Goal: Task Accomplishment & Management: Complete application form

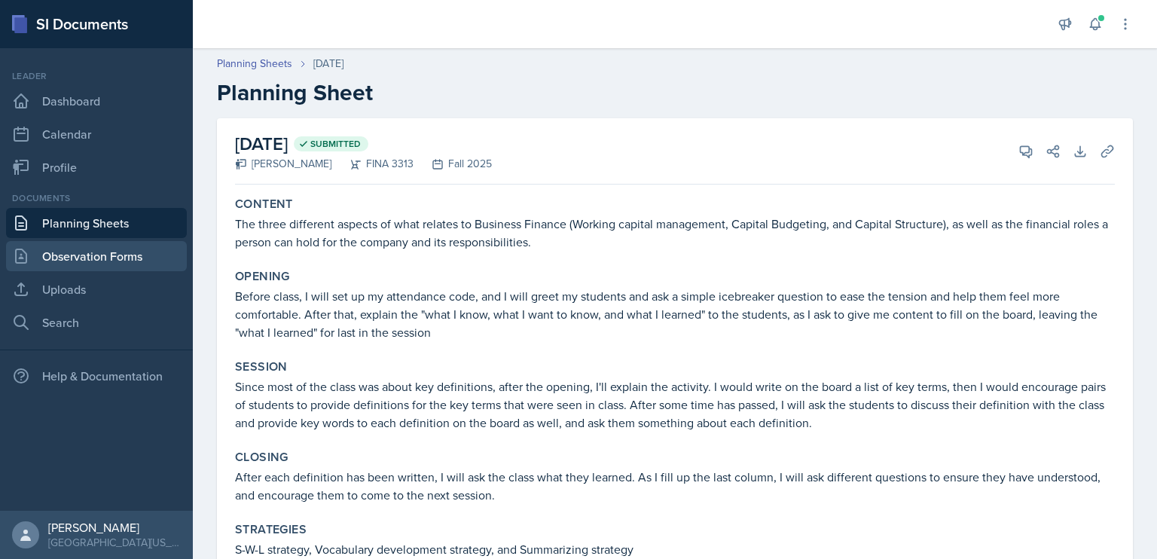
click at [139, 254] on link "Observation Forms" at bounding box center [96, 256] width 181 height 30
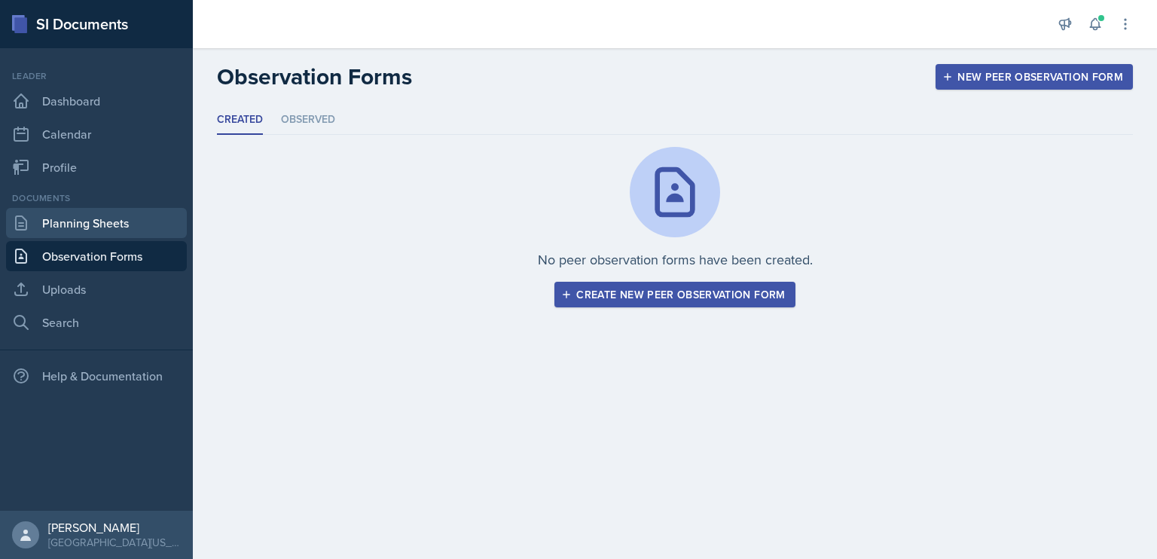
click at [99, 217] on link "Planning Sheets" at bounding box center [96, 223] width 181 height 30
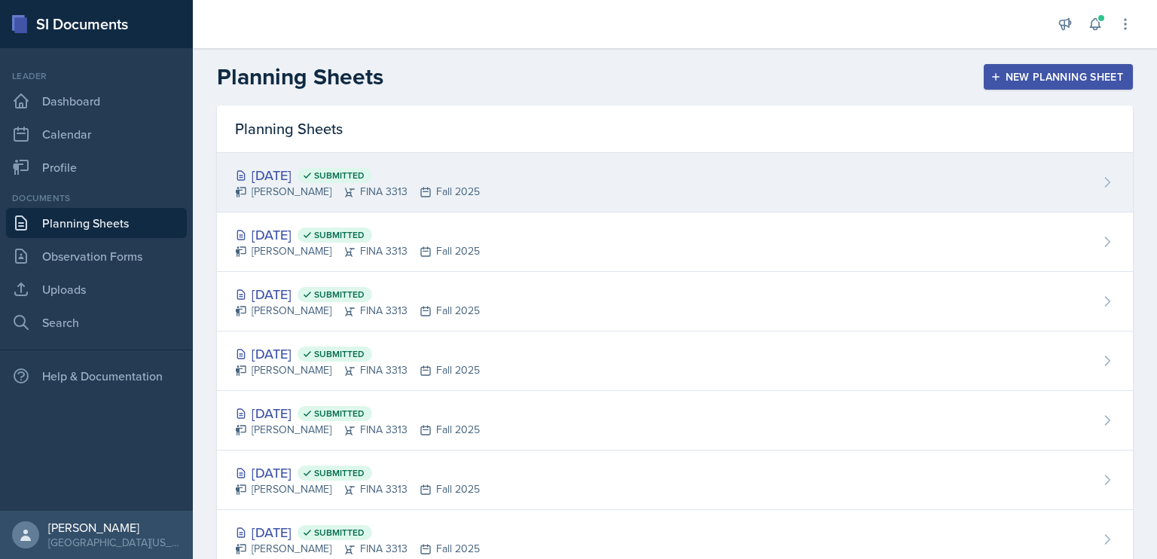
click at [475, 179] on div "[DATE] Submitted [PERSON_NAME] FINA 3313 Fall 2025" at bounding box center [675, 183] width 916 height 60
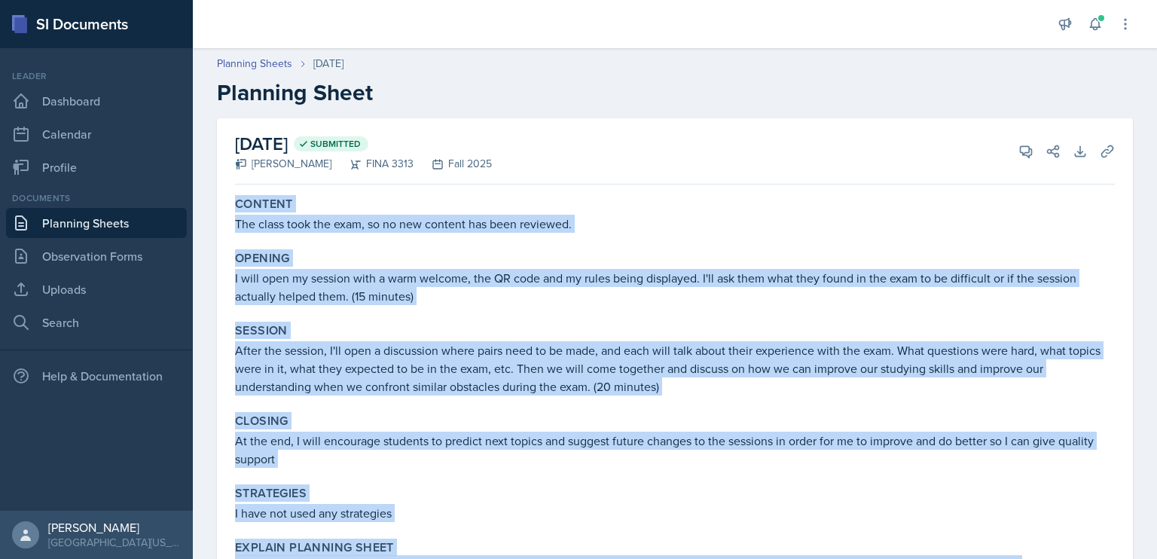
drag, startPoint x: 418, startPoint y: 493, endPoint x: 236, endPoint y: 197, distance: 347.7
click at [236, 197] on div "Content The class took the exam, so no new content has been reviewed. Opening I…" at bounding box center [675, 521] width 880 height 661
copy div "Content The class took the exam, so no new content has been reviewed. Opening I…"
click at [74, 222] on link "Planning Sheets" at bounding box center [96, 223] width 181 height 30
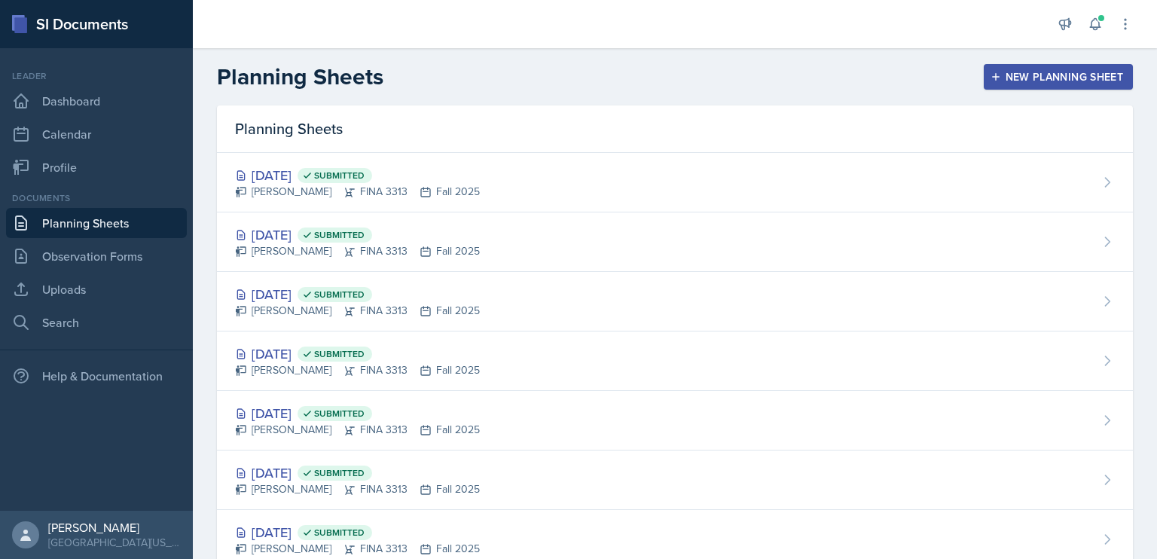
click at [991, 78] on icon "button" at bounding box center [996, 77] width 11 height 11
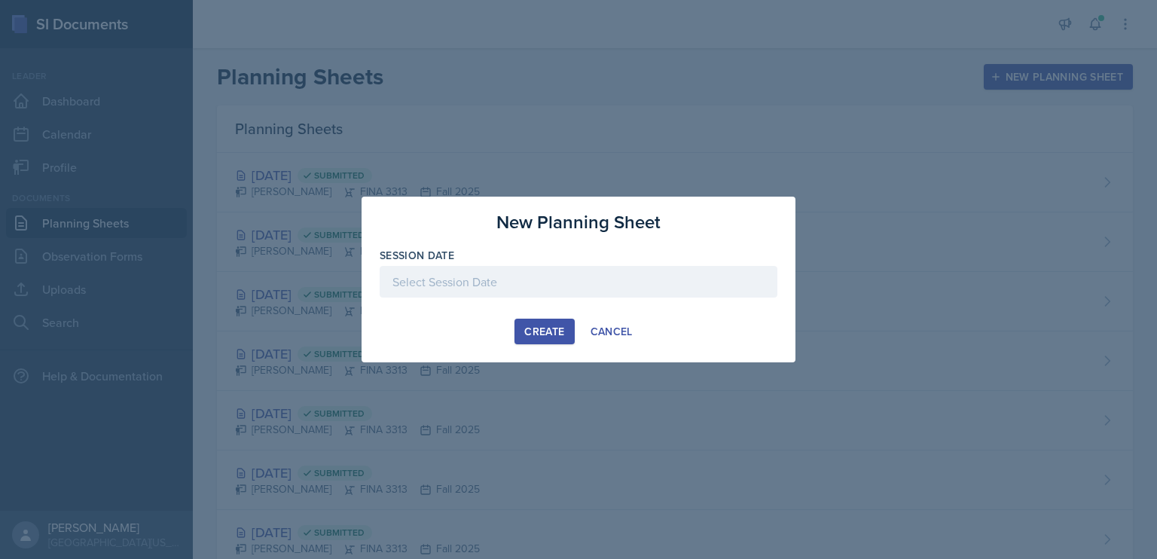
click at [512, 283] on div at bounding box center [579, 282] width 398 height 32
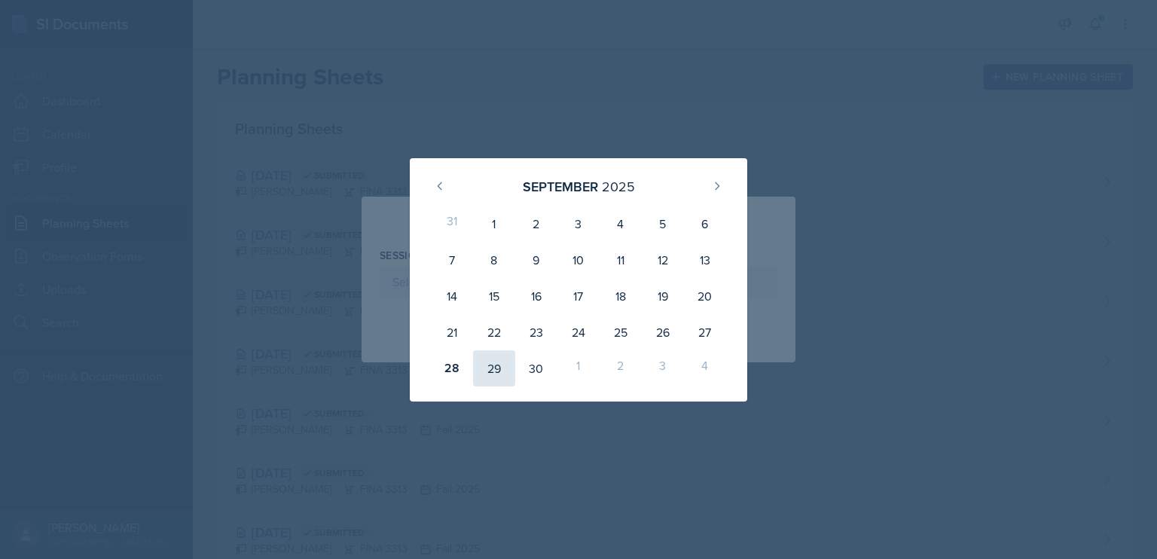
click at [503, 368] on div "29" at bounding box center [494, 368] width 42 height 36
type input "[DATE]"
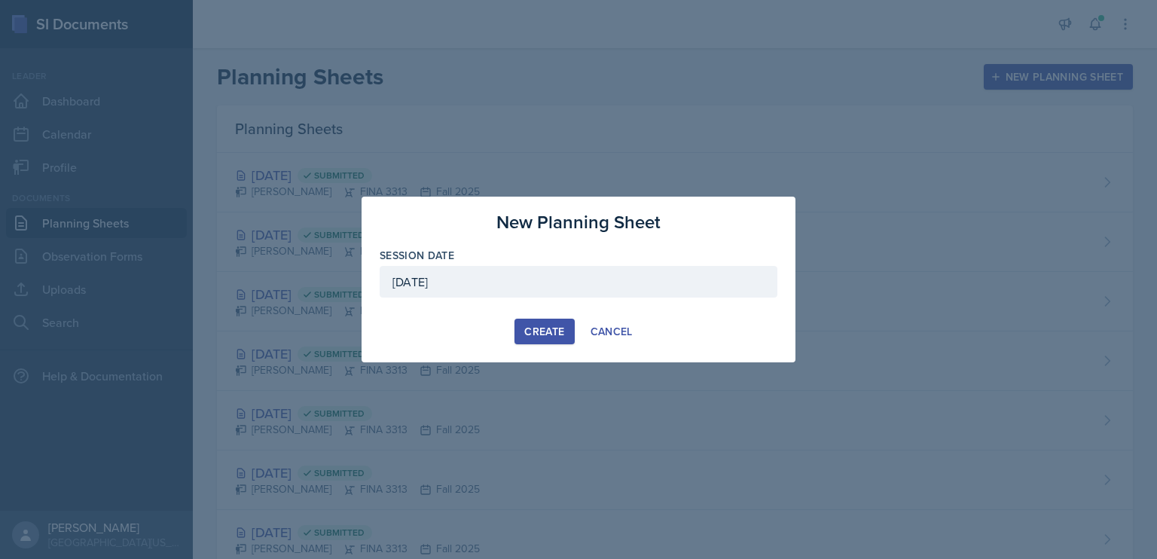
click at [552, 330] on div "Create" at bounding box center [544, 331] width 40 height 12
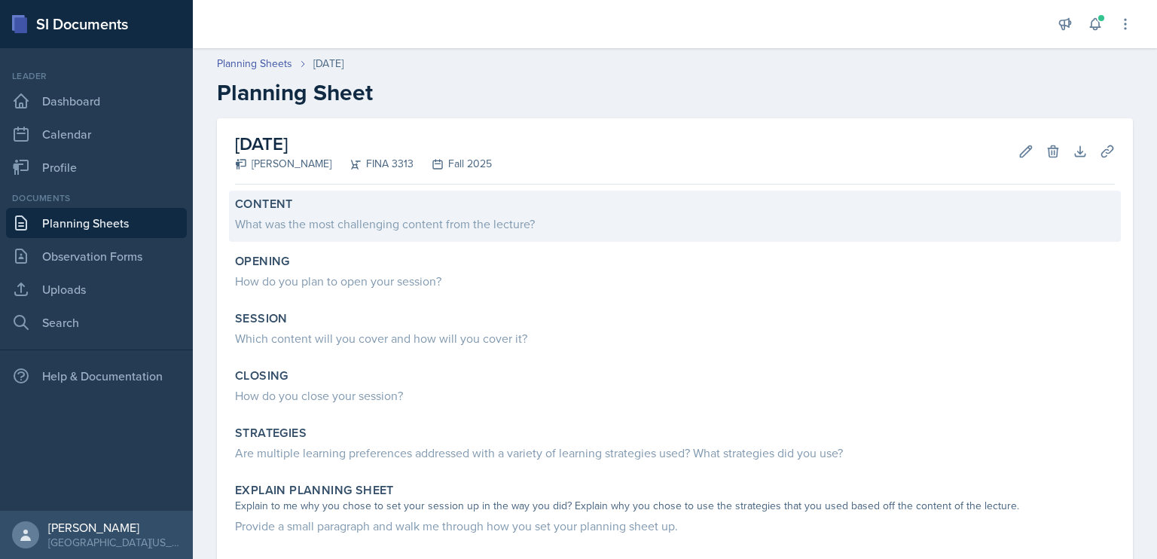
click at [390, 228] on div "What was the most challenging content from the lecture?" at bounding box center [675, 224] width 880 height 18
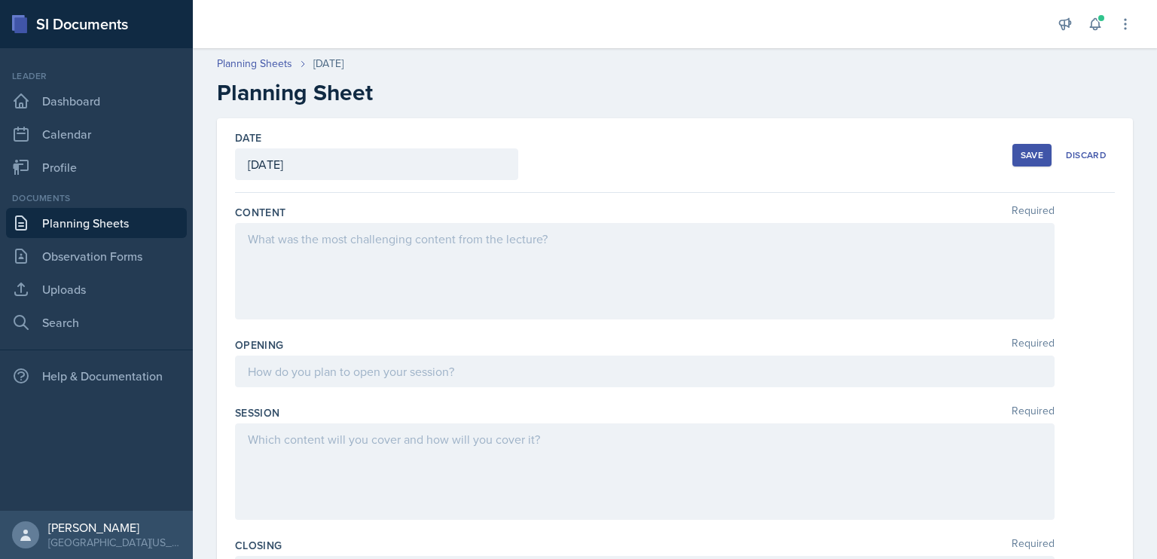
click at [398, 249] on div at bounding box center [645, 271] width 820 height 96
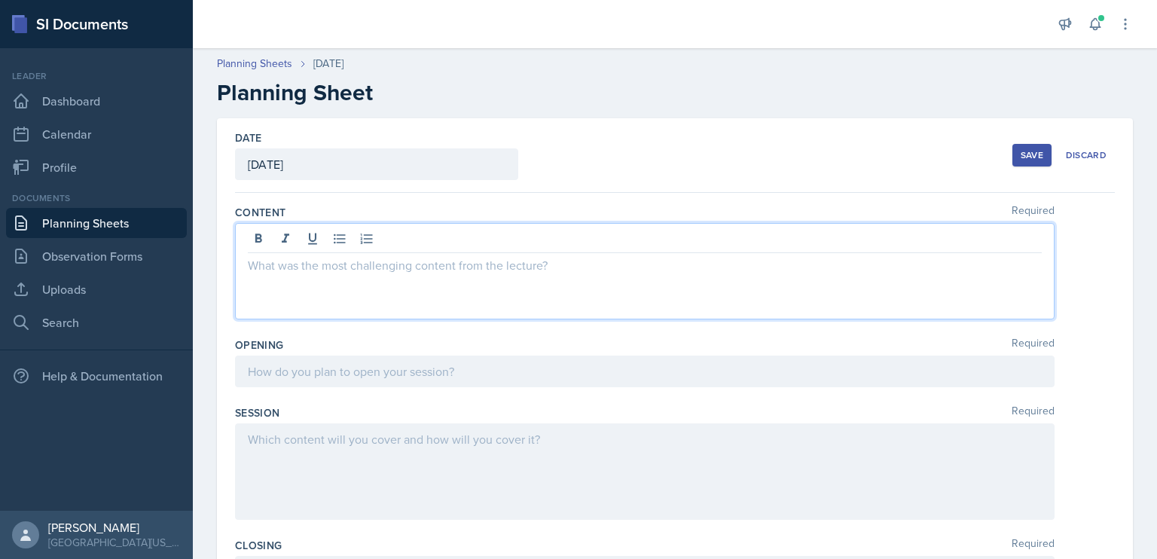
scroll to position [188, 0]
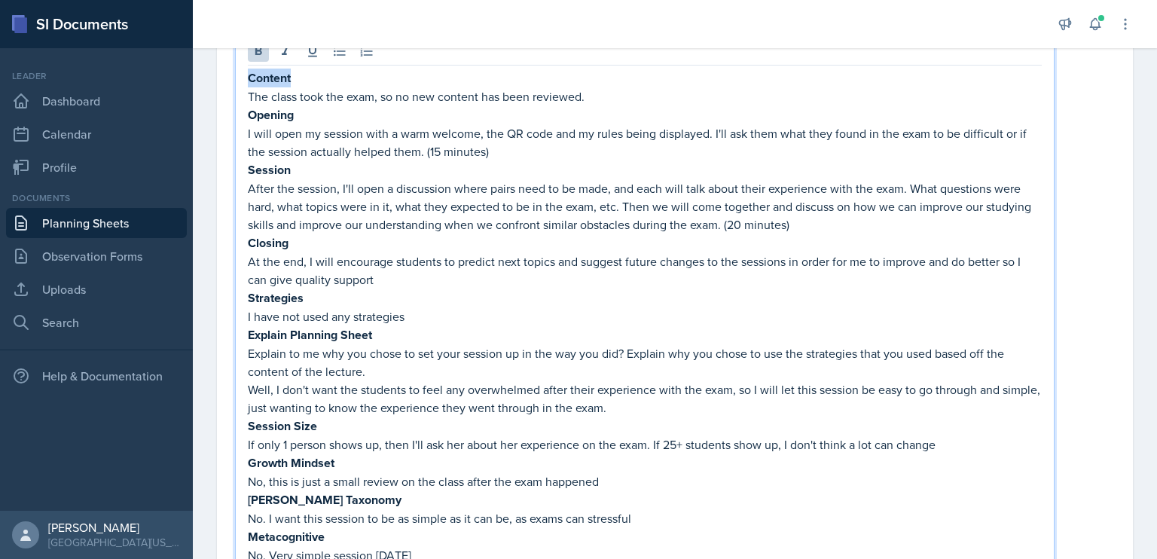
drag, startPoint x: 299, startPoint y: 69, endPoint x: 246, endPoint y: 79, distance: 54.5
click at [246, 79] on div "Content The class took the exam, so no new content has been reviewed. Opening I…" at bounding box center [645, 312] width 820 height 554
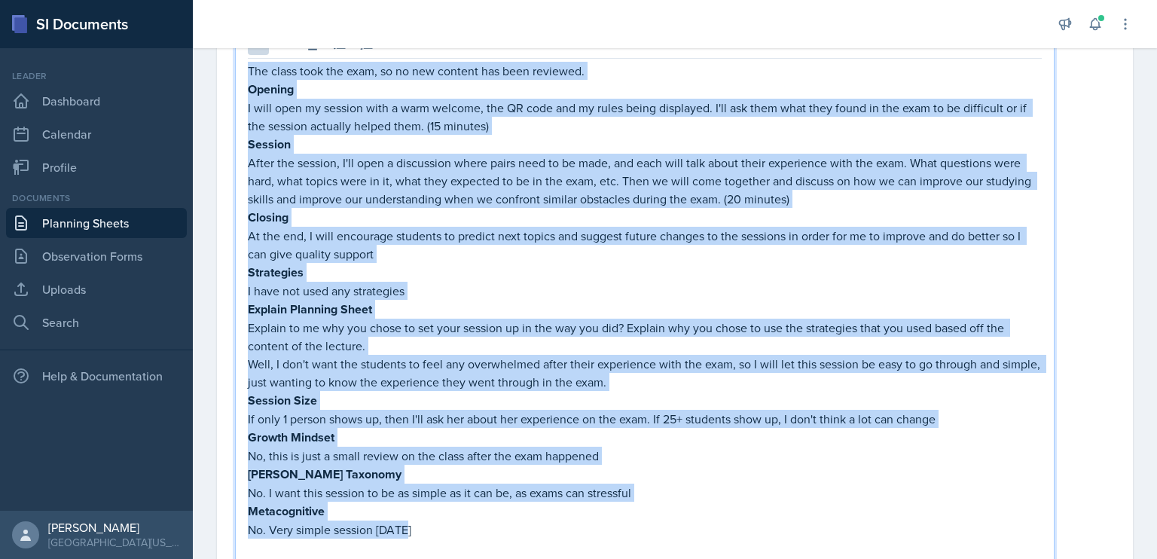
scroll to position [193, 0]
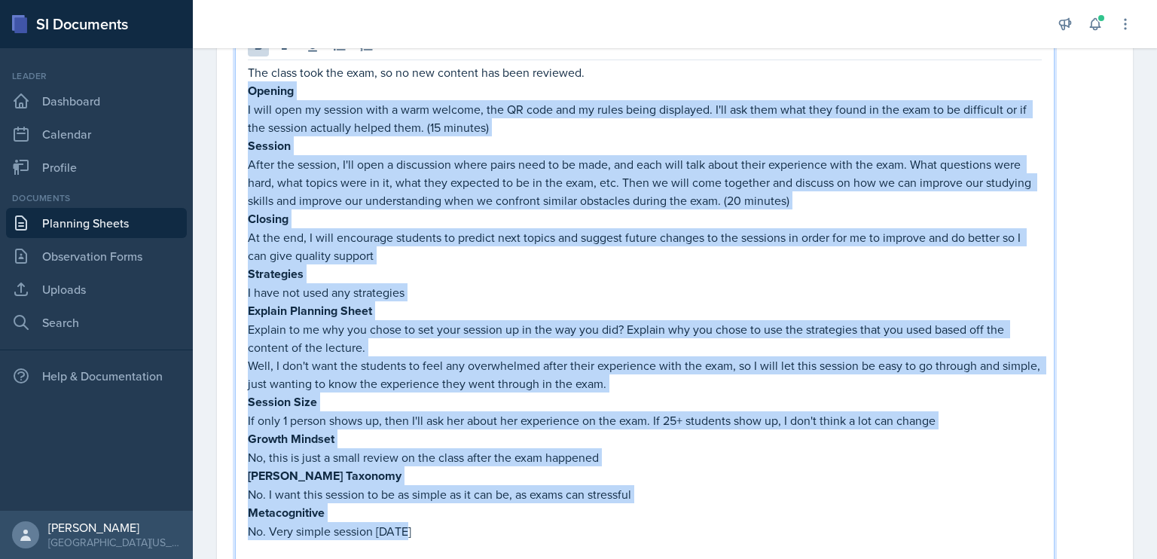
drag, startPoint x: 411, startPoint y: 503, endPoint x: 249, endPoint y: 87, distance: 446.6
click at [249, 87] on div "The class took the exam, so no new content has been reviewed. Opening I will op…" at bounding box center [645, 310] width 794 height 495
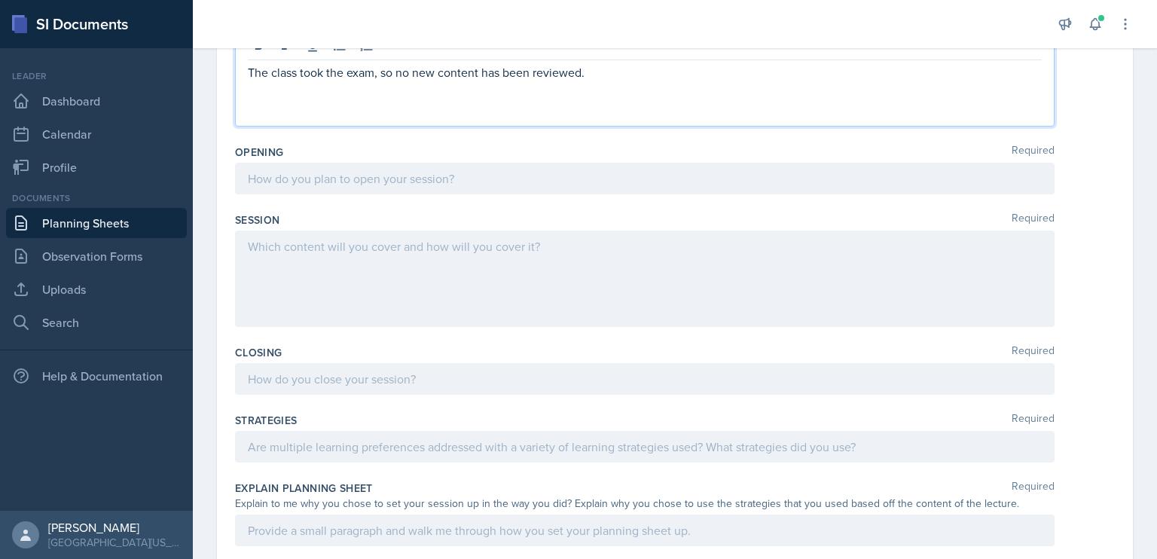
click at [290, 173] on div at bounding box center [645, 179] width 820 height 32
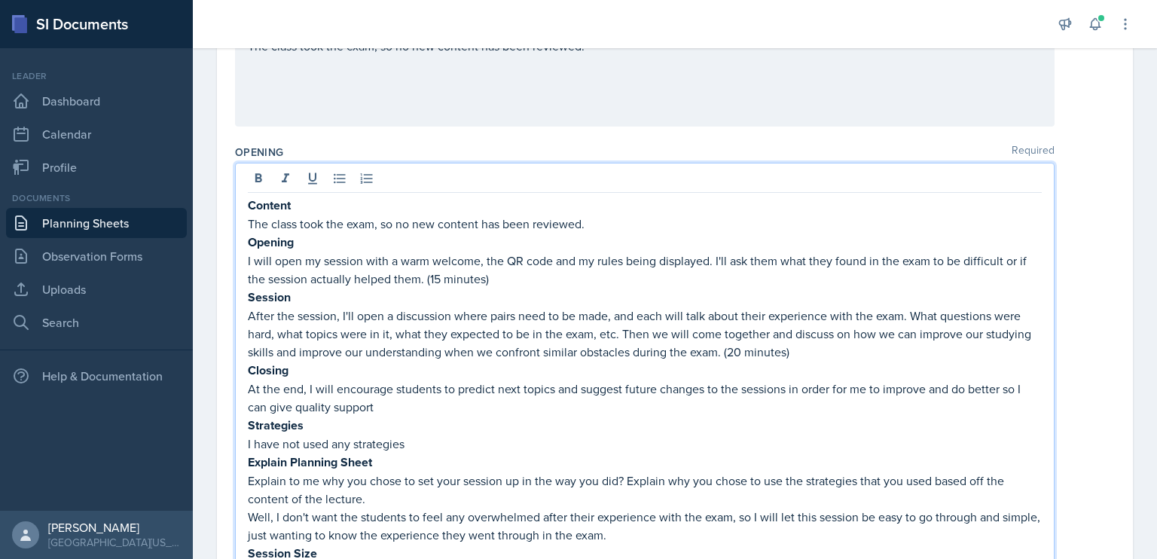
scroll to position [320, 0]
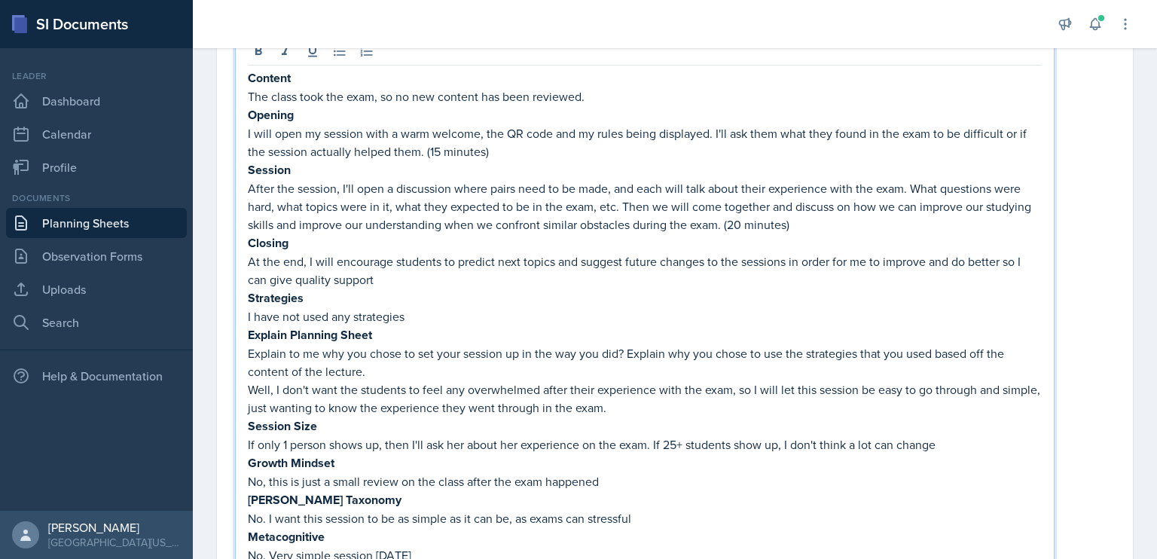
click at [245, 130] on div "Content The class took the exam, so no new content has been reviewed. Opening I…" at bounding box center [645, 303] width 820 height 536
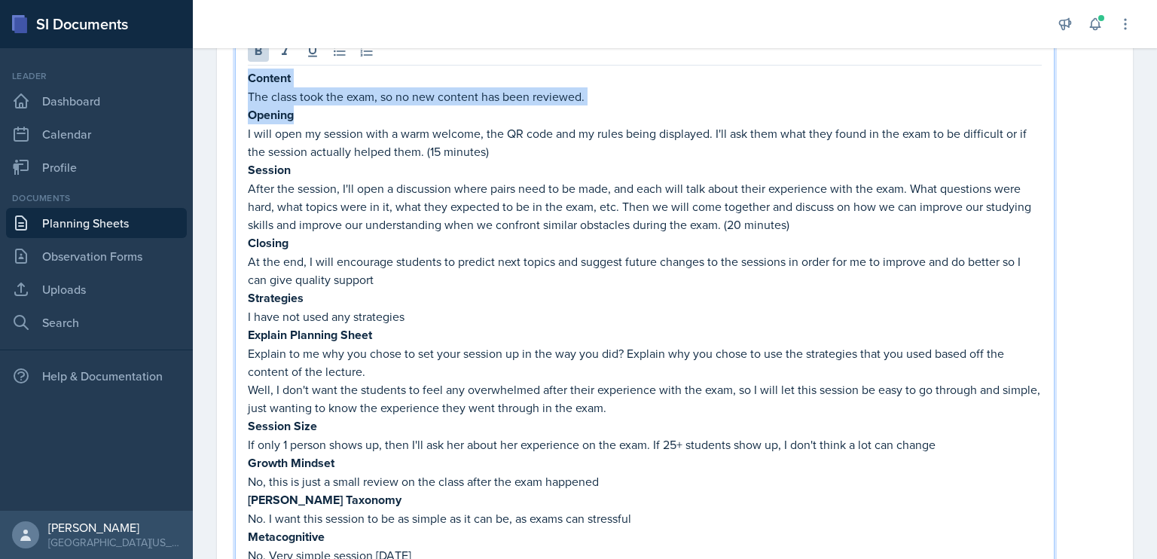
drag, startPoint x: 314, startPoint y: 108, endPoint x: 249, endPoint y: 78, distance: 72.1
click at [249, 78] on div "Content The class took the exam, so no new content has been reviewed. Opening I…" at bounding box center [645, 317] width 794 height 496
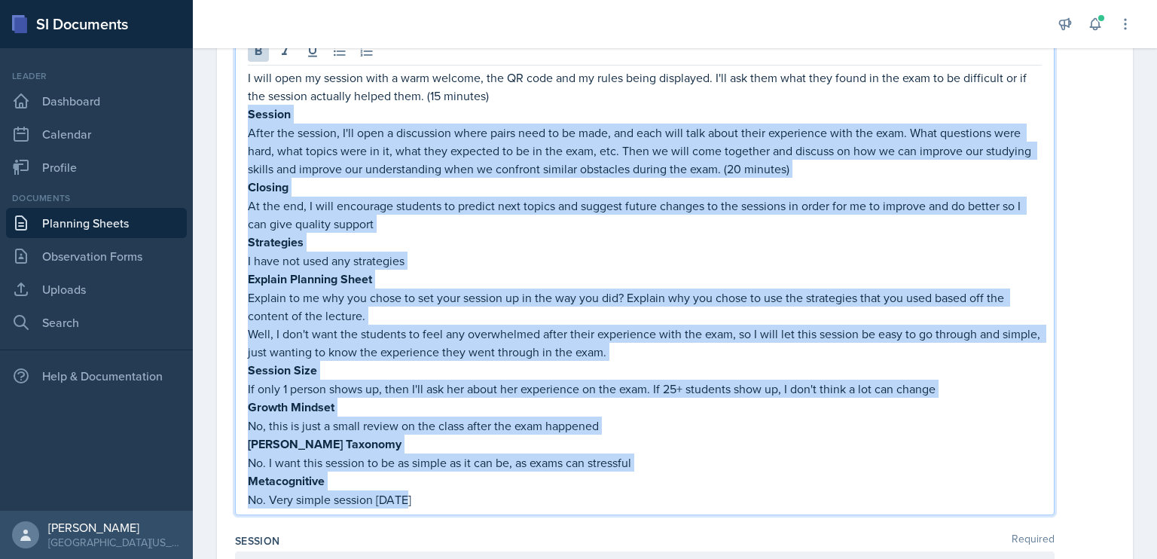
drag, startPoint x: 247, startPoint y: 113, endPoint x: 542, endPoint y: 497, distance: 484.1
click at [542, 497] on div "I will open my session with a warm welcome, the QR code and my rules being disp…" at bounding box center [645, 289] width 794 height 440
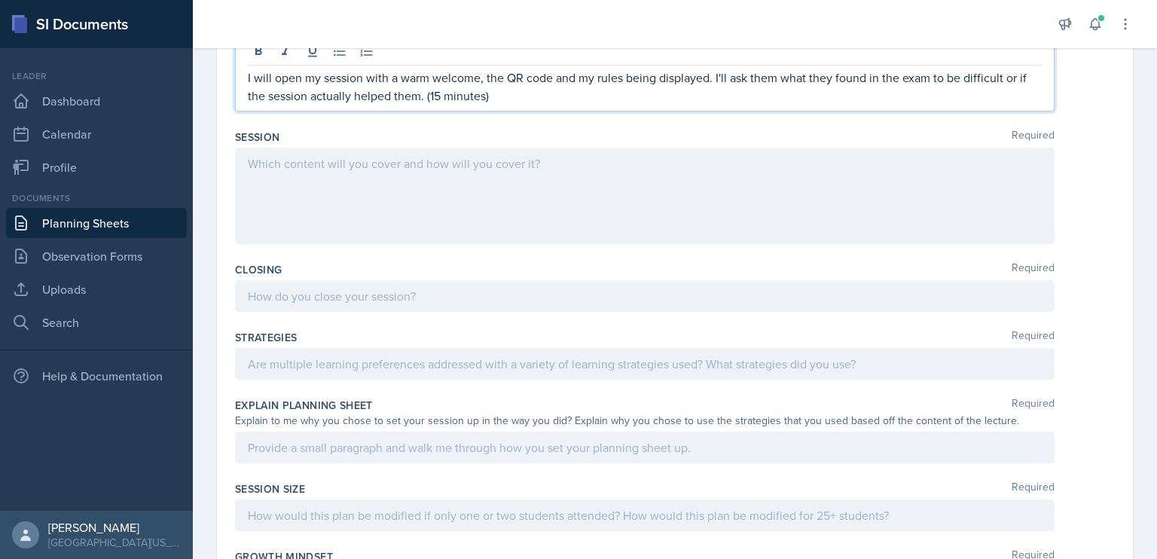
click at [366, 174] on div at bounding box center [645, 196] width 820 height 96
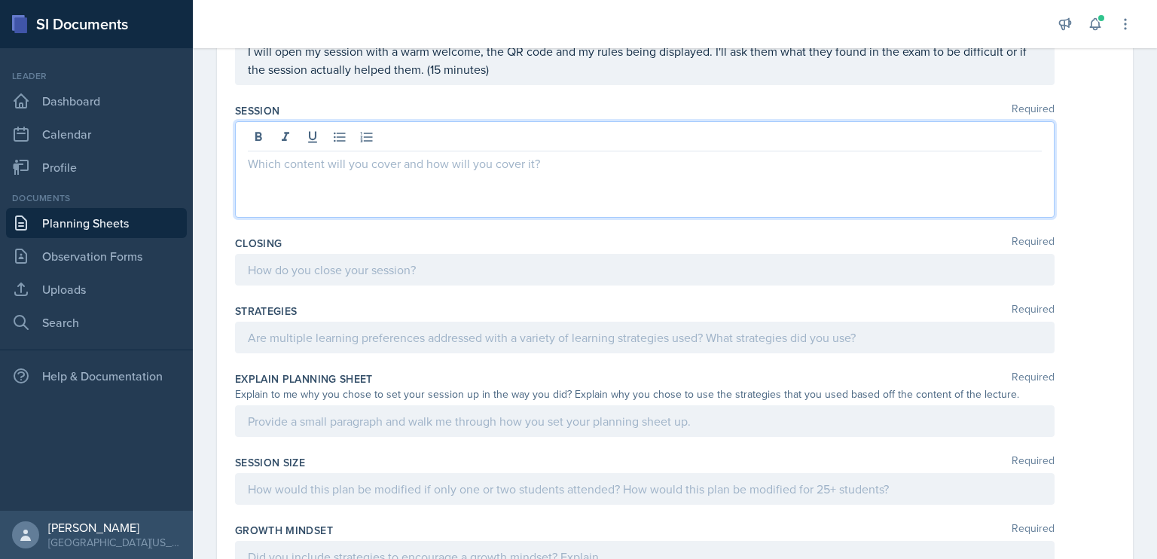
scroll to position [406, 0]
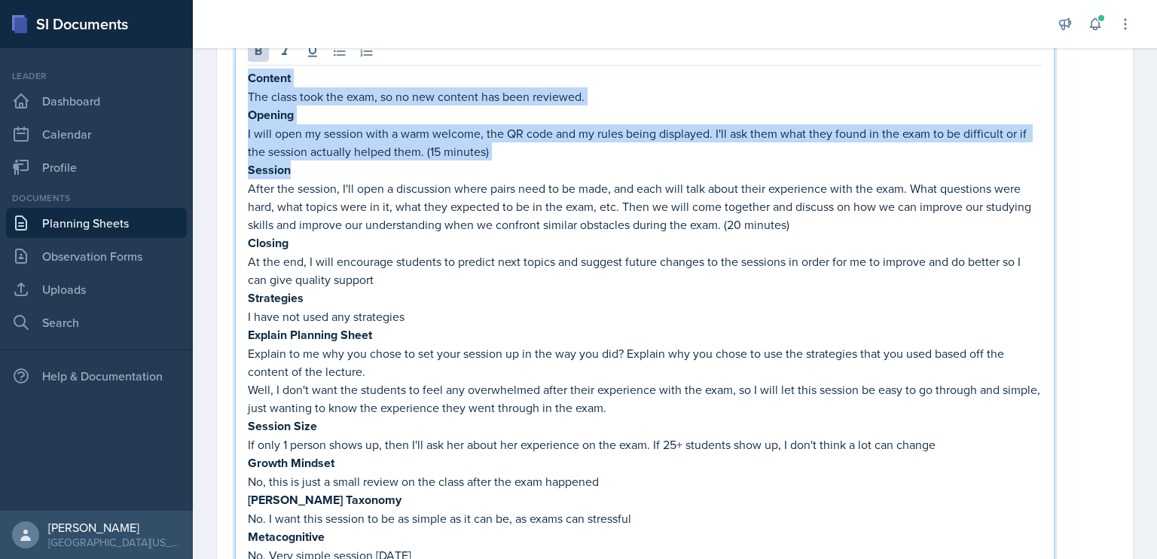
drag, startPoint x: 319, startPoint y: 169, endPoint x: 238, endPoint y: 81, distance: 118.9
click at [238, 81] on div "Content The class took the exam, so no new content has been reviewed. Opening I…" at bounding box center [645, 312] width 820 height 554
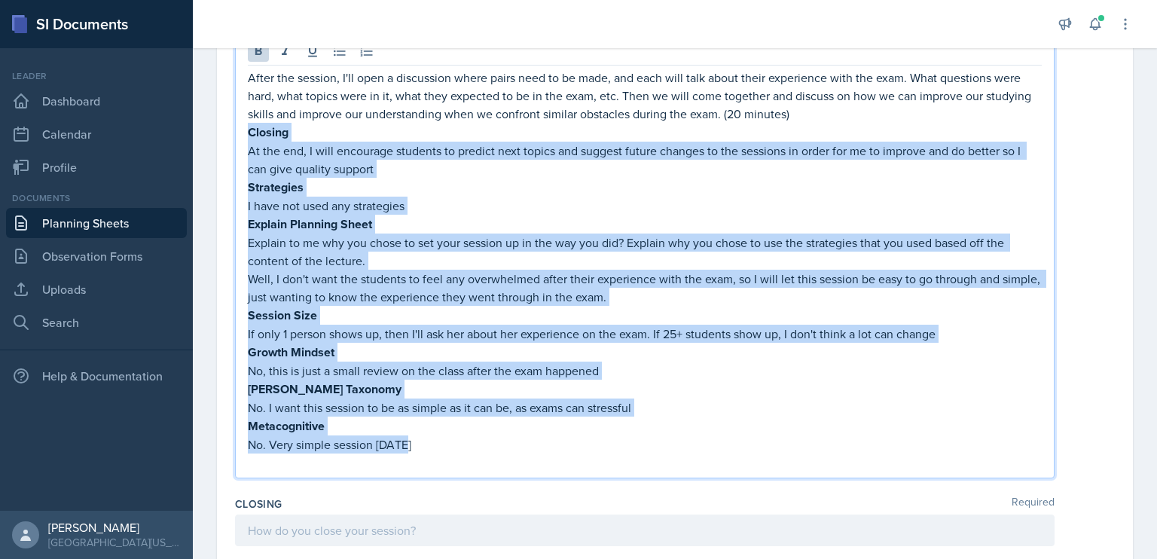
drag, startPoint x: 247, startPoint y: 127, endPoint x: 515, endPoint y: 445, distance: 416.1
click at [515, 445] on div "After the session, I'll open a discussion where pairs need to be made, and each…" at bounding box center [645, 270] width 794 height 403
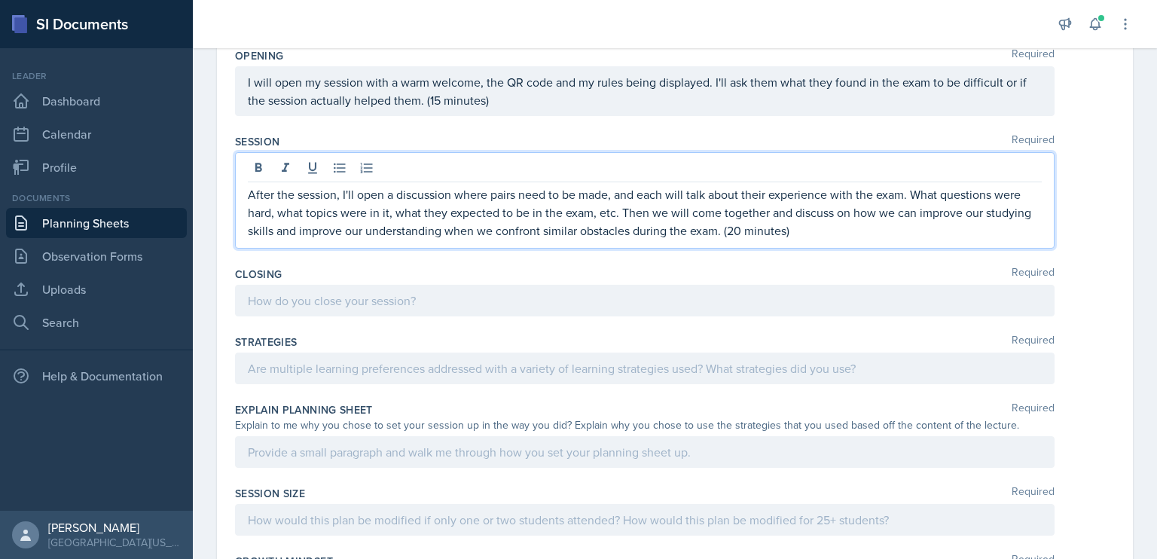
click at [527, 301] on p at bounding box center [645, 301] width 794 height 18
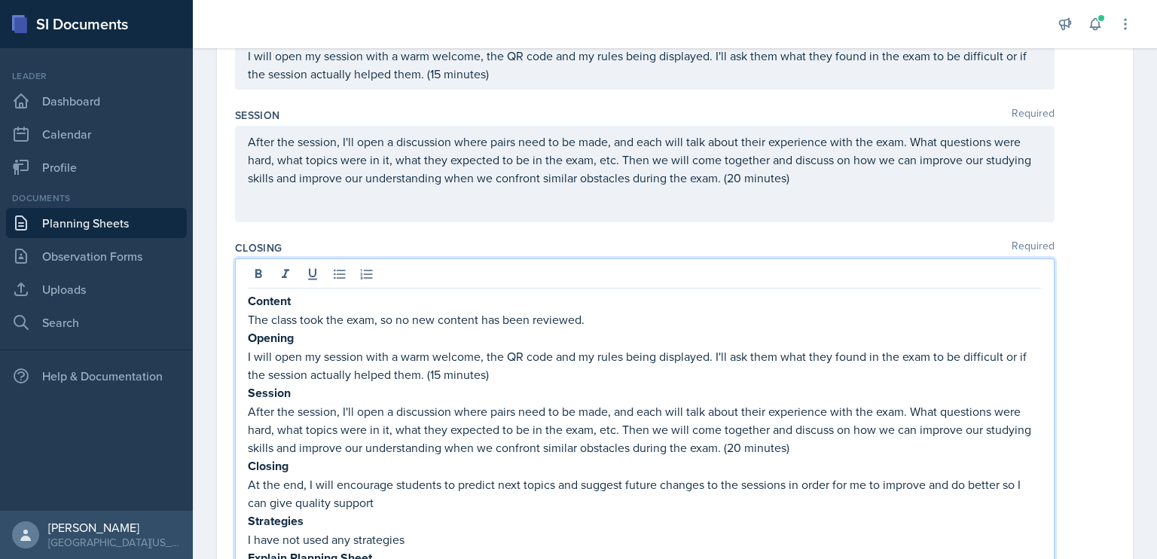
scroll to position [539, 0]
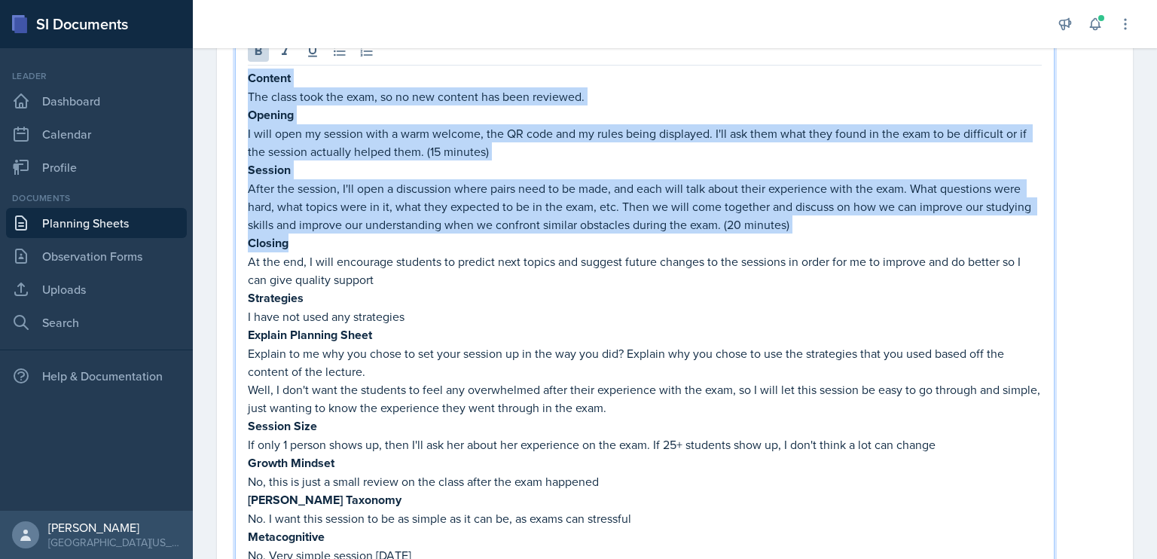
drag, startPoint x: 310, startPoint y: 238, endPoint x: 249, endPoint y: 80, distance: 169.6
click at [249, 80] on div "Content The class took the exam, so no new content has been reviewed. Opening I…" at bounding box center [645, 317] width 794 height 496
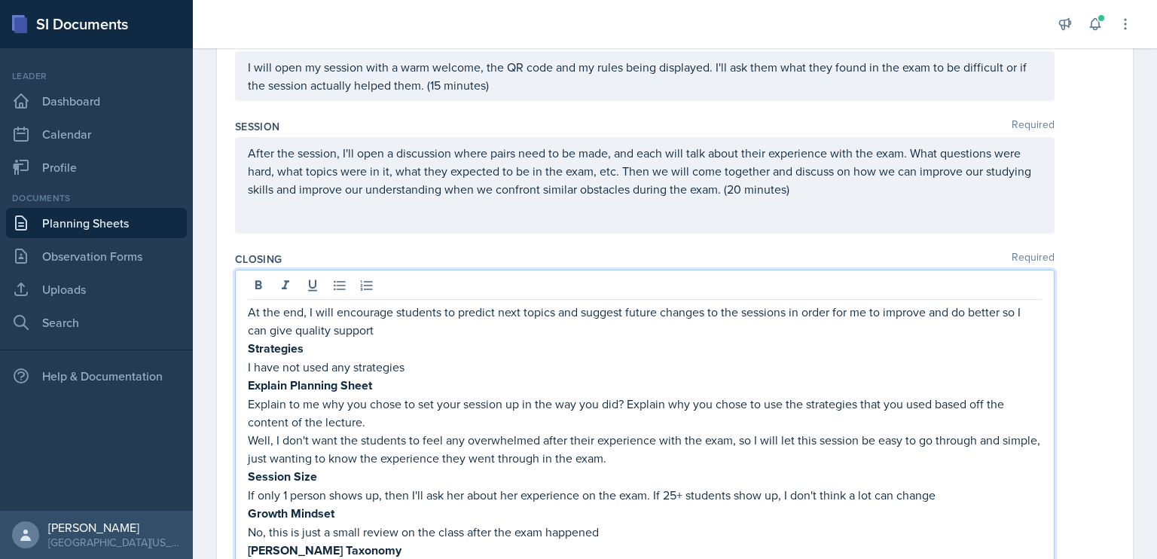
scroll to position [274, 0]
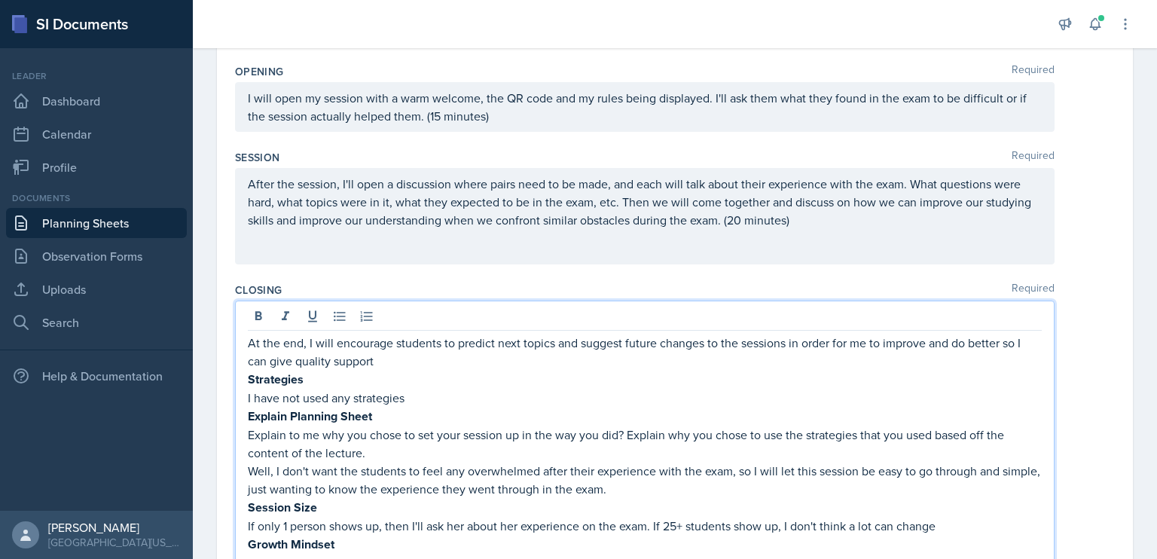
click at [386, 362] on p "At the end, I will encourage students to predict next topics and suggest future…" at bounding box center [645, 352] width 794 height 36
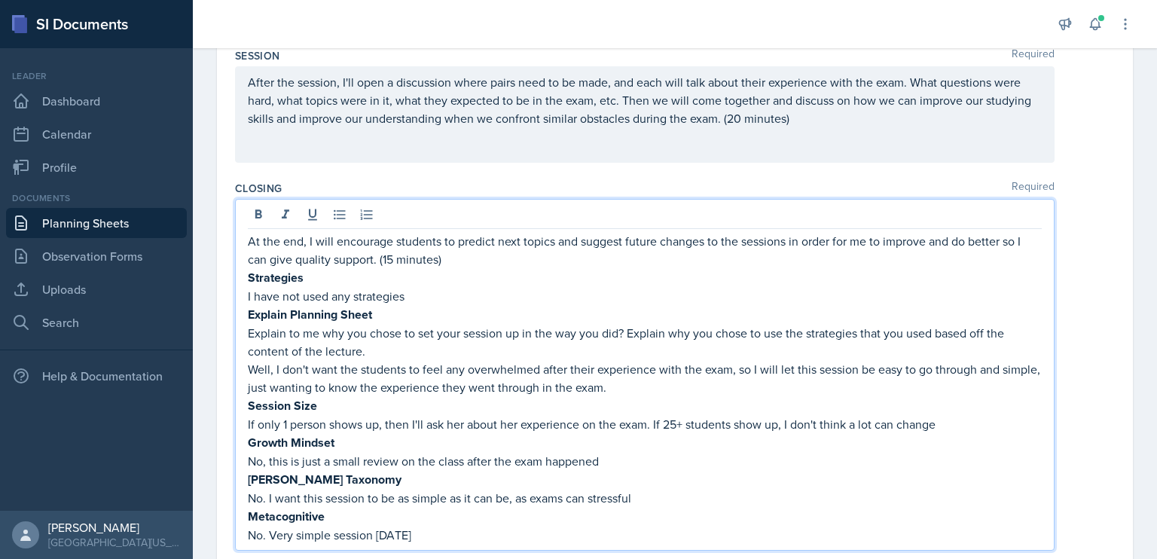
scroll to position [394, 0]
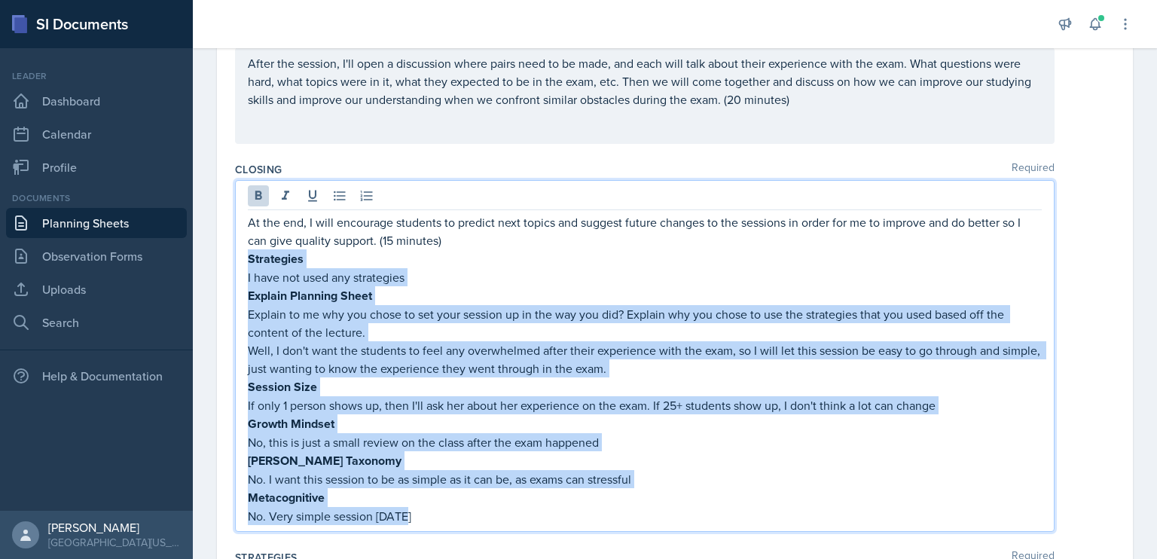
drag, startPoint x: 248, startPoint y: 258, endPoint x: 564, endPoint y: 524, distance: 412.8
click at [564, 524] on div "At the end, I will encourage students to predict next topics and suggest future…" at bounding box center [645, 356] width 820 height 352
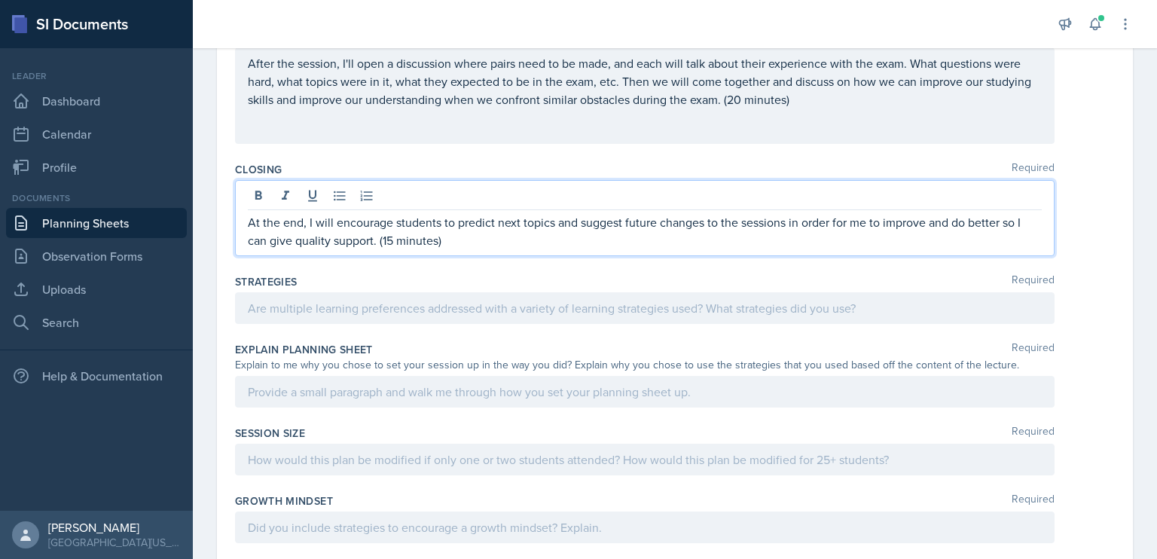
click at [372, 302] on div at bounding box center [645, 308] width 820 height 32
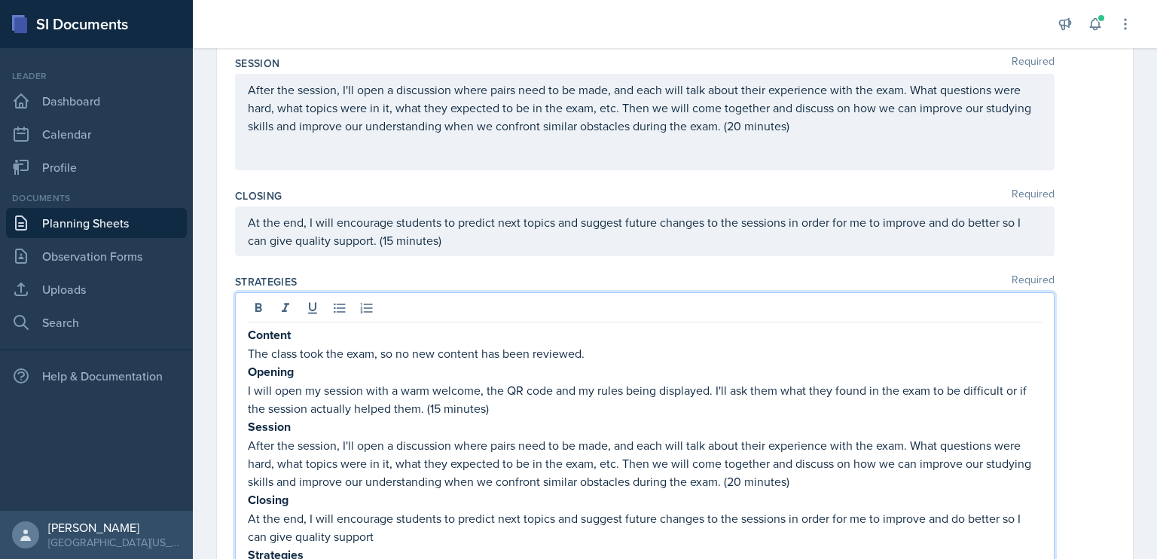
scroll to position [624, 0]
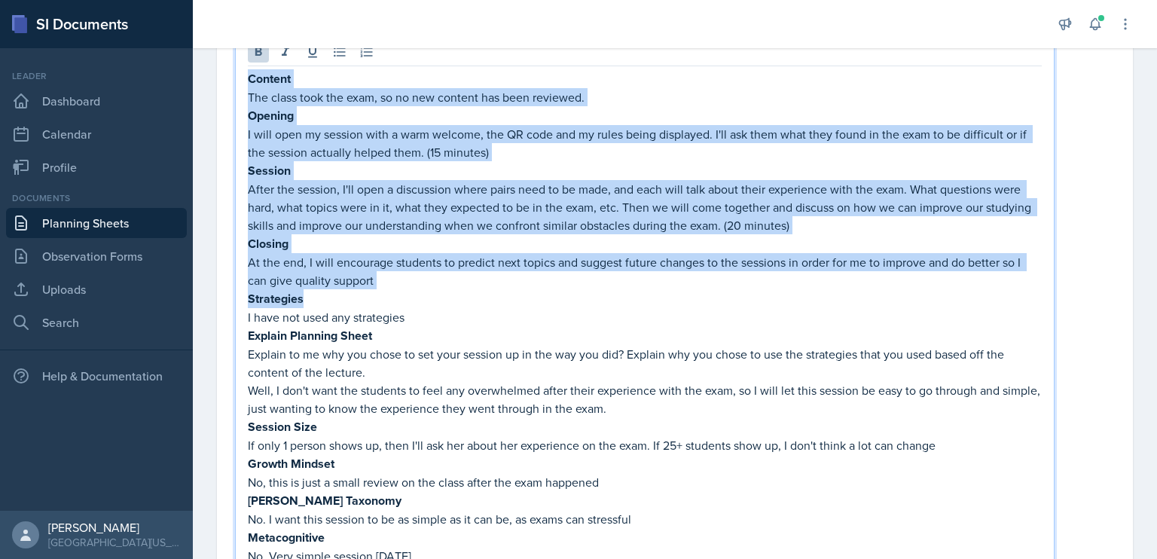
drag, startPoint x: 307, startPoint y: 301, endPoint x: 249, endPoint y: 76, distance: 231.7
click at [249, 76] on div "Content The class took the exam, so no new content has been reviewed. Opening I…" at bounding box center [645, 317] width 794 height 496
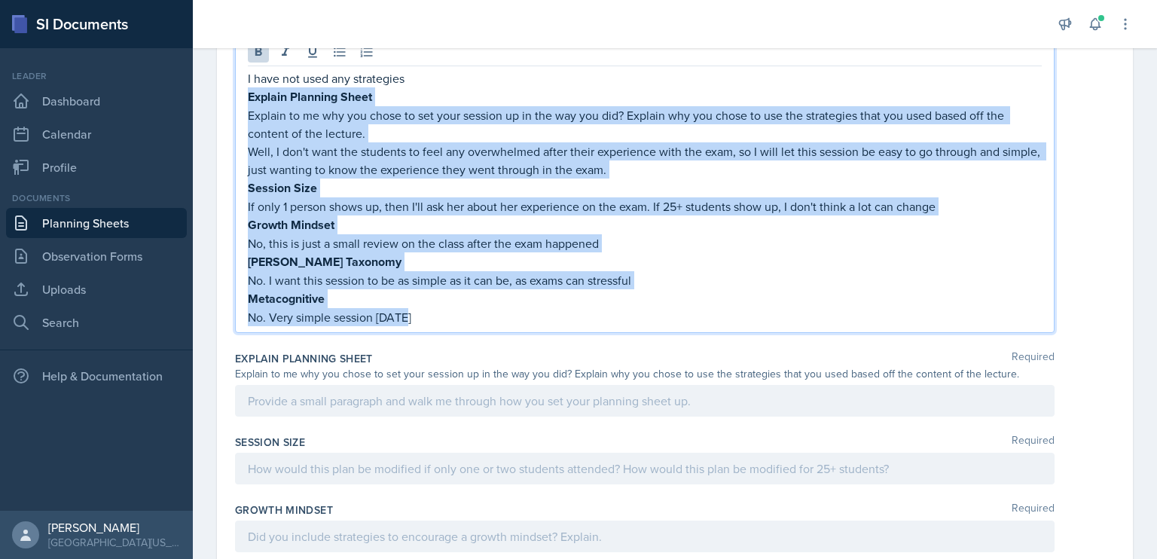
drag, startPoint x: 249, startPoint y: 92, endPoint x: 482, endPoint y: 322, distance: 327.7
click at [482, 322] on div "I have not used any strategies Explain Planning Sheet Explain to me why you cho…" at bounding box center [645, 184] width 820 height 297
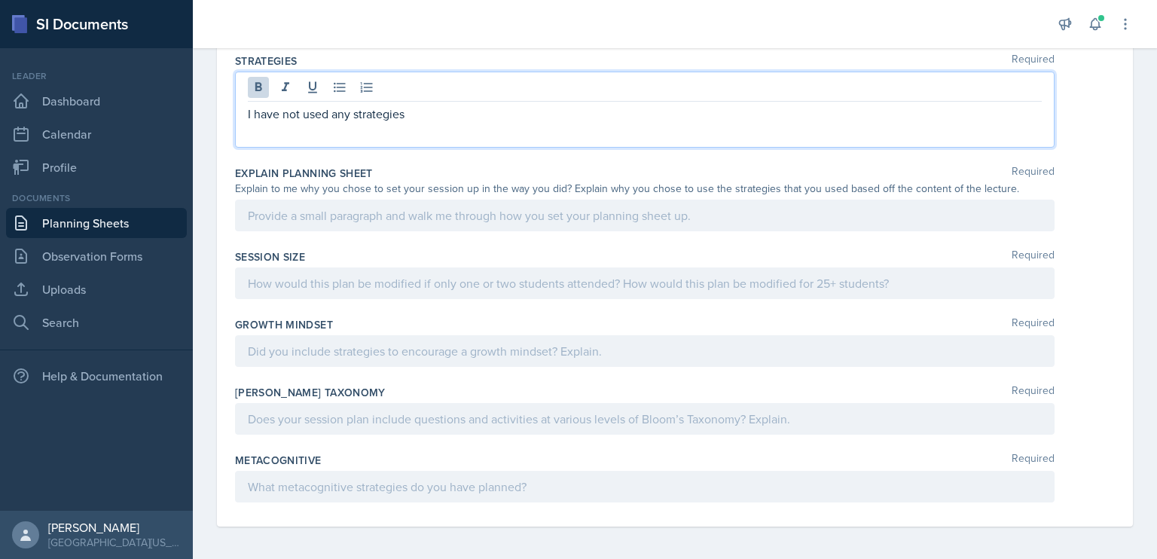
scroll to position [570, 0]
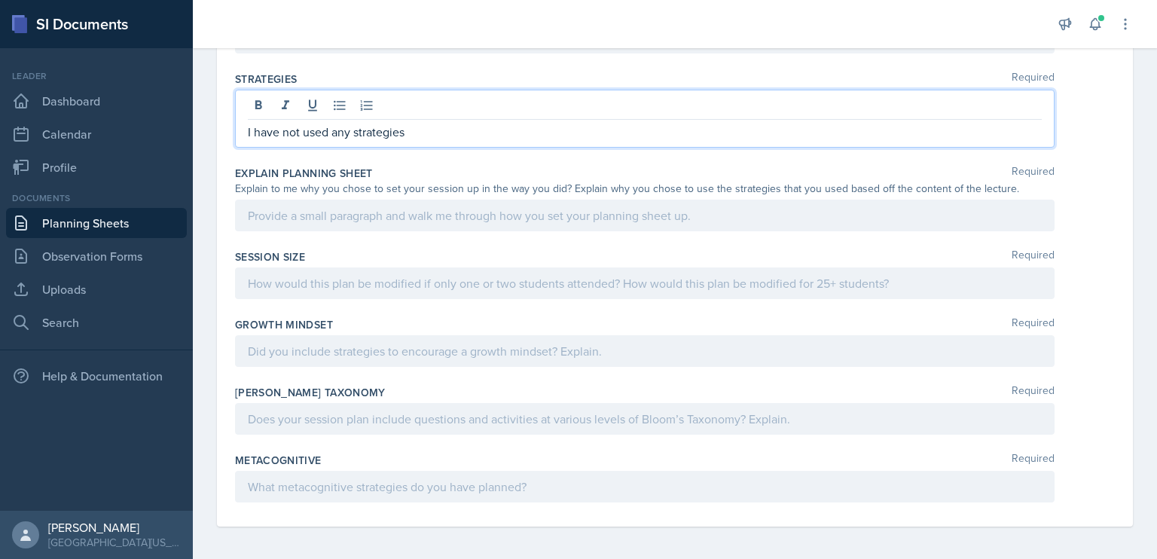
click at [432, 203] on div at bounding box center [645, 216] width 820 height 32
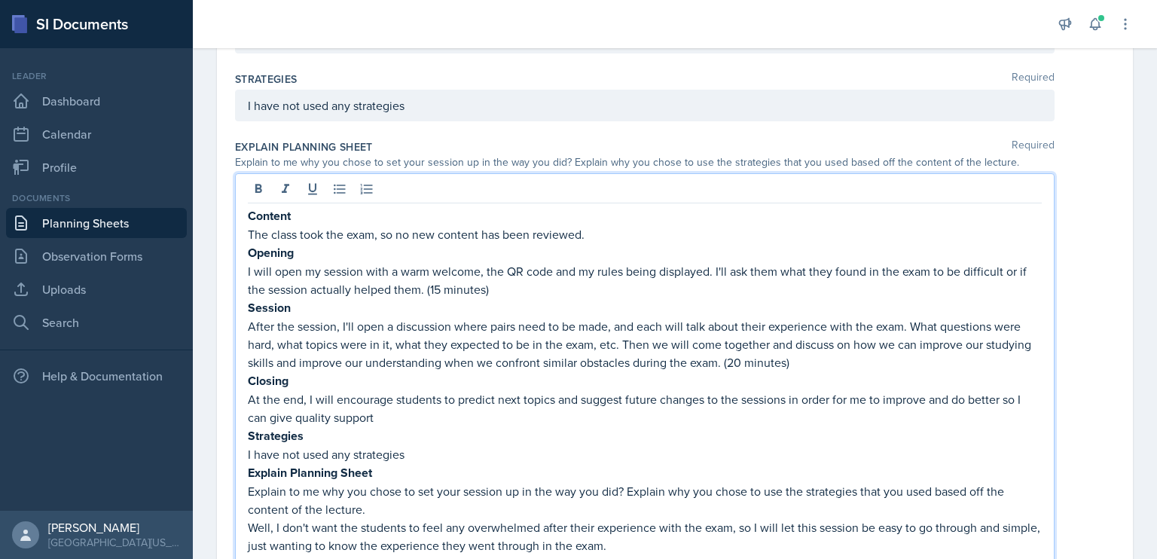
scroll to position [707, 0]
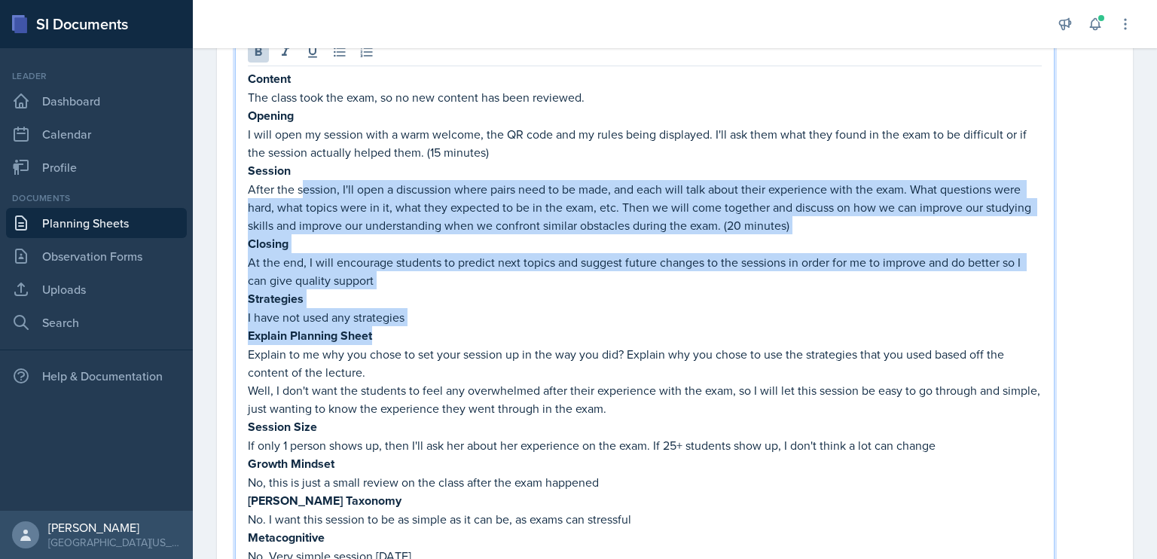
drag, startPoint x: 383, startPoint y: 333, endPoint x: 301, endPoint y: 177, distance: 175.9
click at [301, 177] on div "Content The class took the exam, so no new content has been reviewed. Opening I…" at bounding box center [645, 326] width 794 height 514
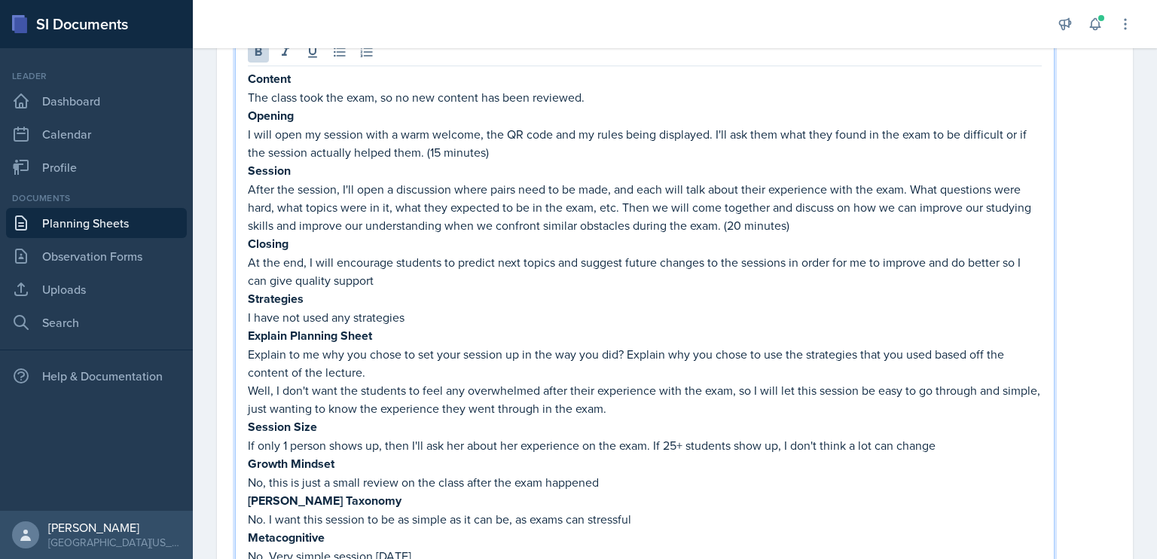
click at [378, 361] on p "Explain to me why you chose to set your session up in the way you did? Explain …" at bounding box center [645, 363] width 794 height 36
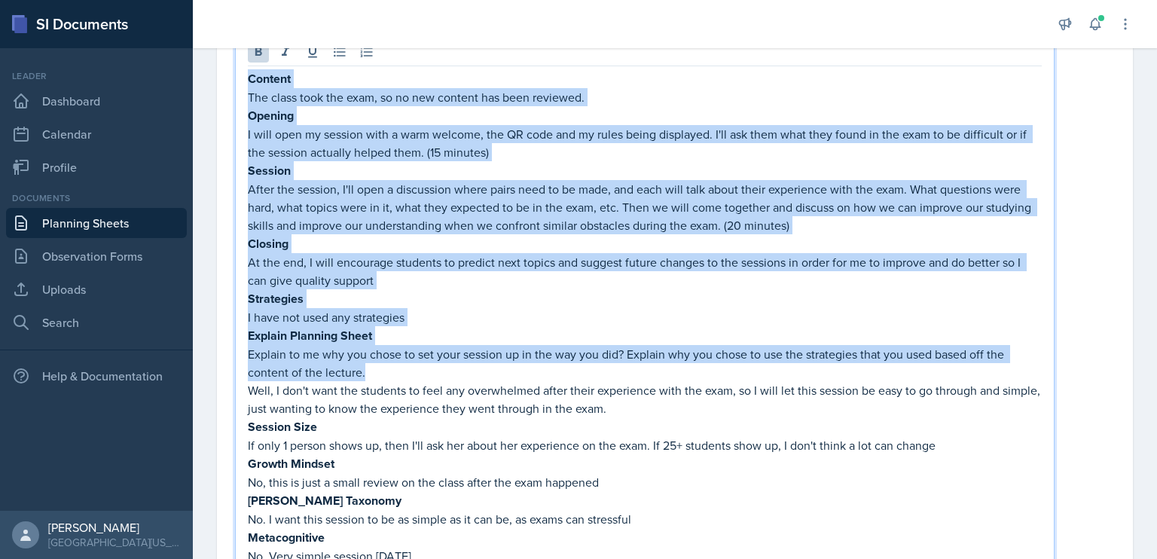
drag, startPoint x: 380, startPoint y: 371, endPoint x: 246, endPoint y: 78, distance: 322.3
click at [246, 78] on div "Content The class took the exam, so no new content has been reviewed. Opening I…" at bounding box center [645, 313] width 820 height 554
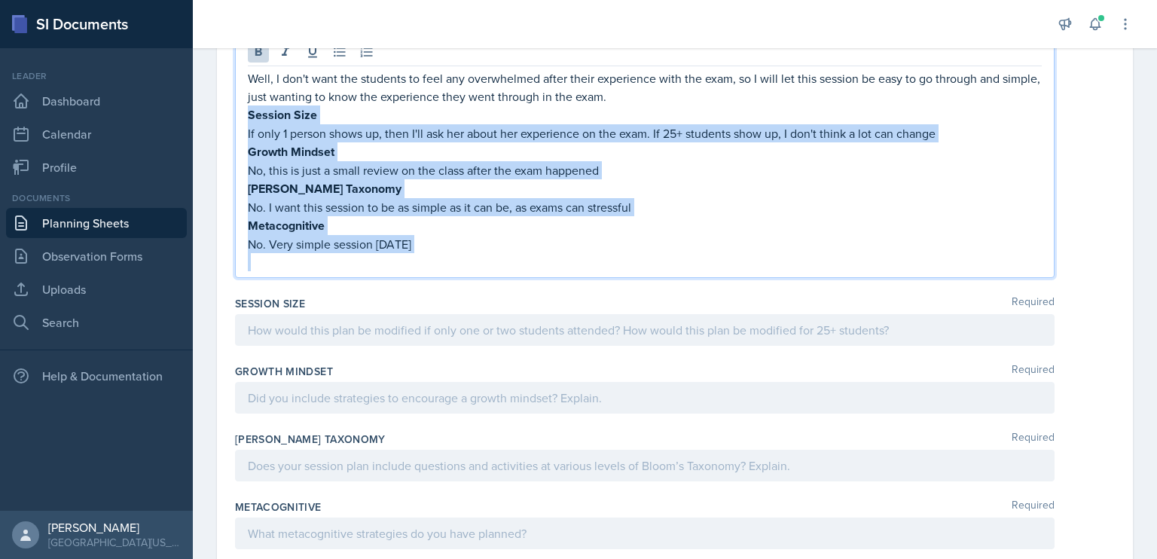
drag, startPoint x: 247, startPoint y: 105, endPoint x: 449, endPoint y: 291, distance: 274.1
click at [449, 291] on div "Content Required The class took the exam, so no new content has been reviewed. …" at bounding box center [675, 29] width 880 height 1088
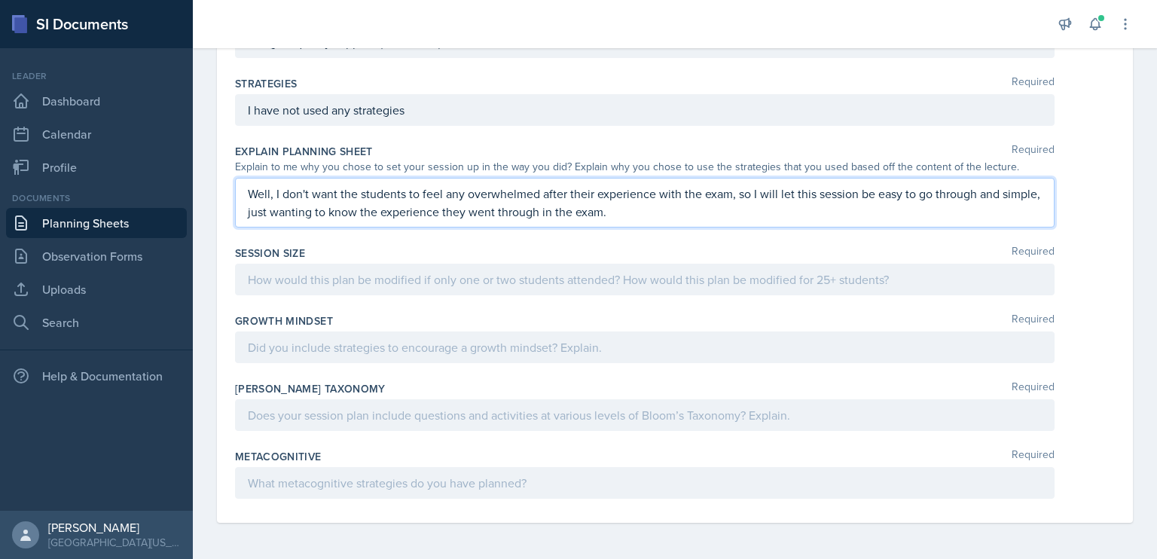
scroll to position [563, 0]
click at [274, 194] on p "Well, I don't want the students to feel any overwhelmed after their experience …" at bounding box center [645, 206] width 794 height 36
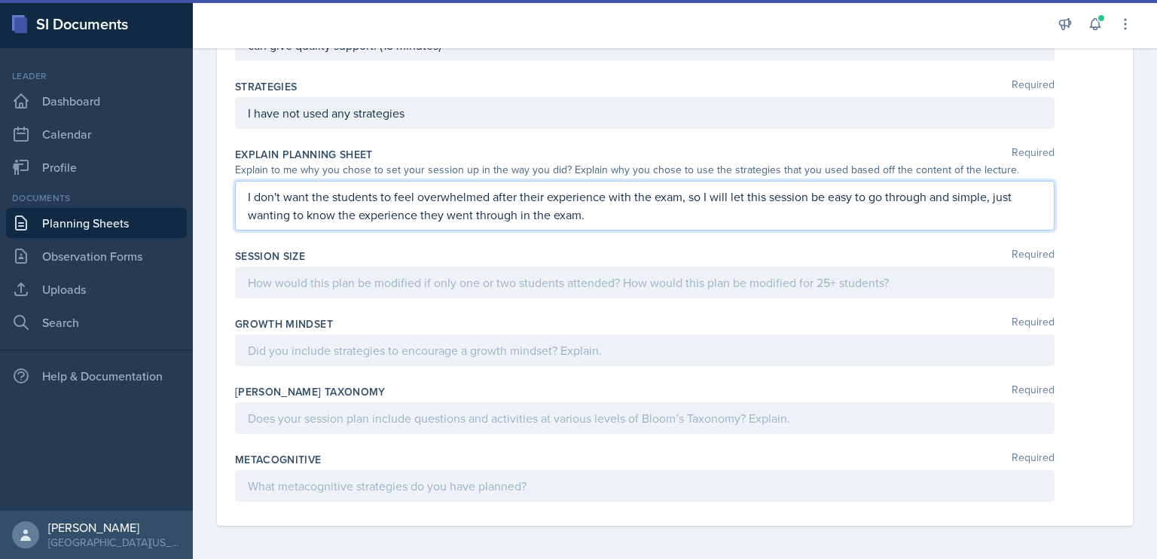
click at [247, 195] on div "I don't want the students to feel overwhelmed after their experience with the e…" at bounding box center [645, 206] width 820 height 50
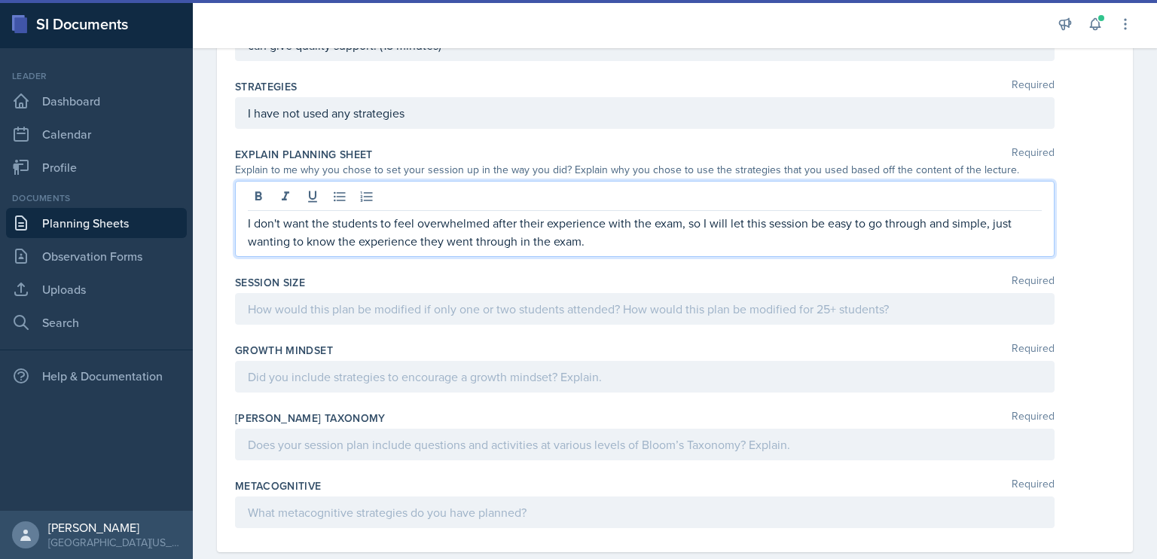
scroll to position [588, 0]
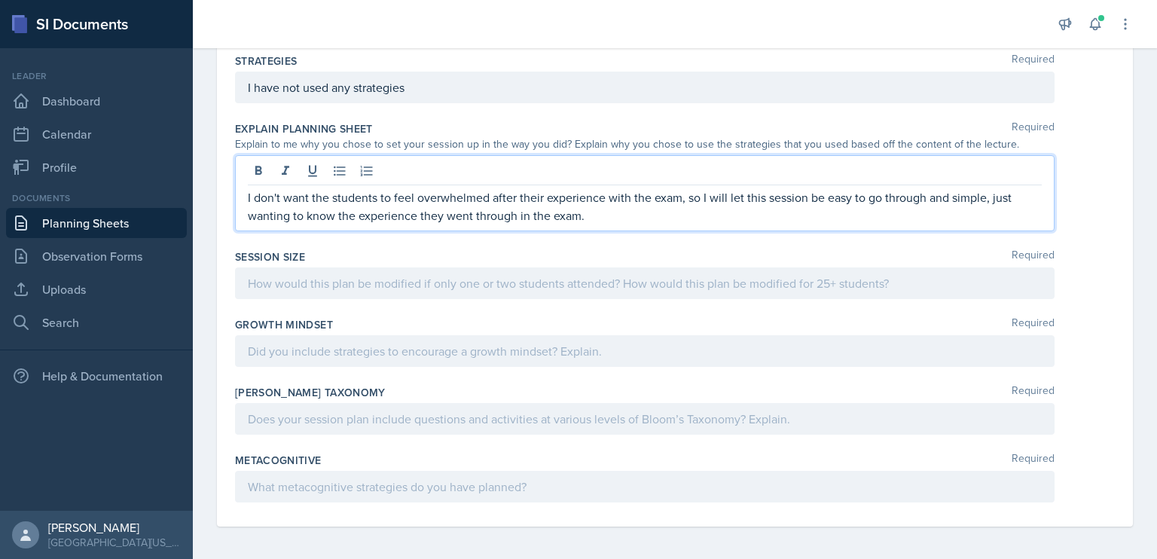
click at [261, 194] on p "I don't want the students to feel overwhelmed after their experience with the e…" at bounding box center [645, 206] width 794 height 36
click at [274, 194] on p "The ls class was I don't want the students to feel overwhelmed after their expe…" at bounding box center [645, 206] width 794 height 36
click at [457, 280] on div at bounding box center [645, 283] width 820 height 32
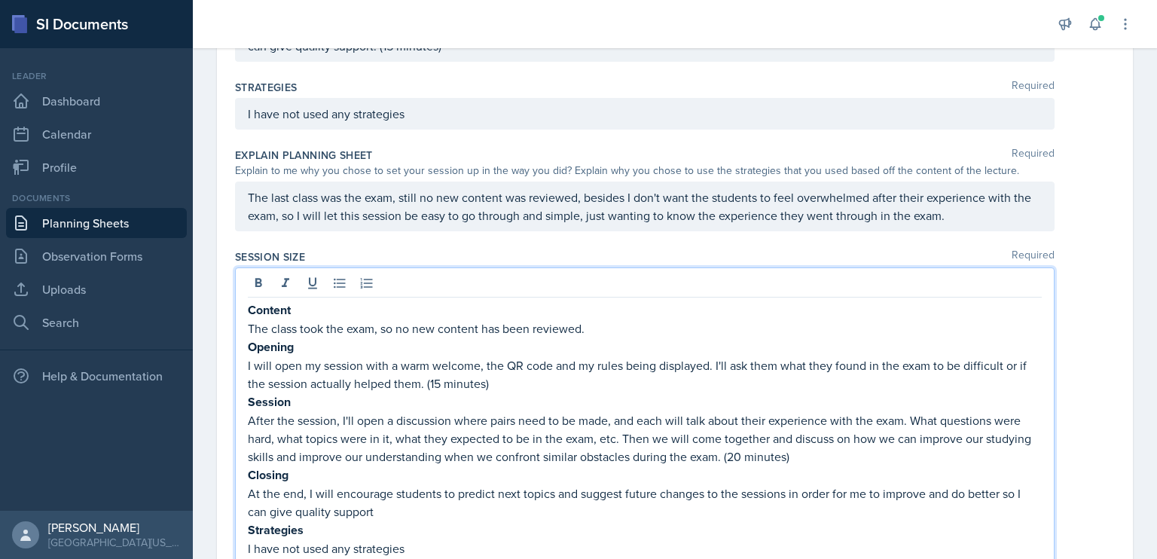
scroll to position [793, 0]
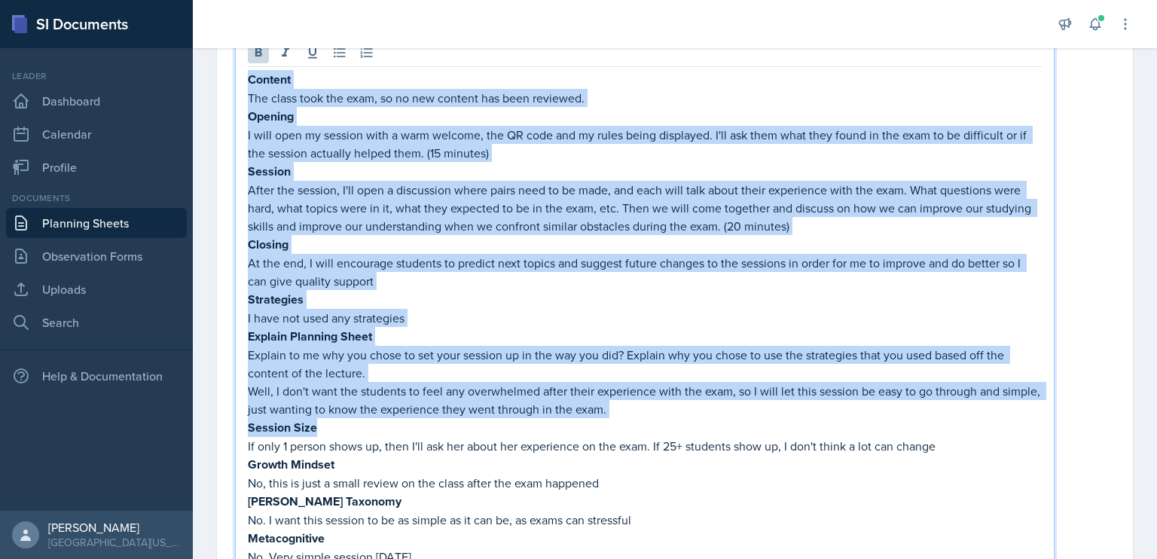
drag, startPoint x: 325, startPoint y: 421, endPoint x: 247, endPoint y: 73, distance: 356.6
click at [248, 73] on div "Content The class took the exam, so no new content has been reviewed. Opening I…" at bounding box center [645, 318] width 794 height 496
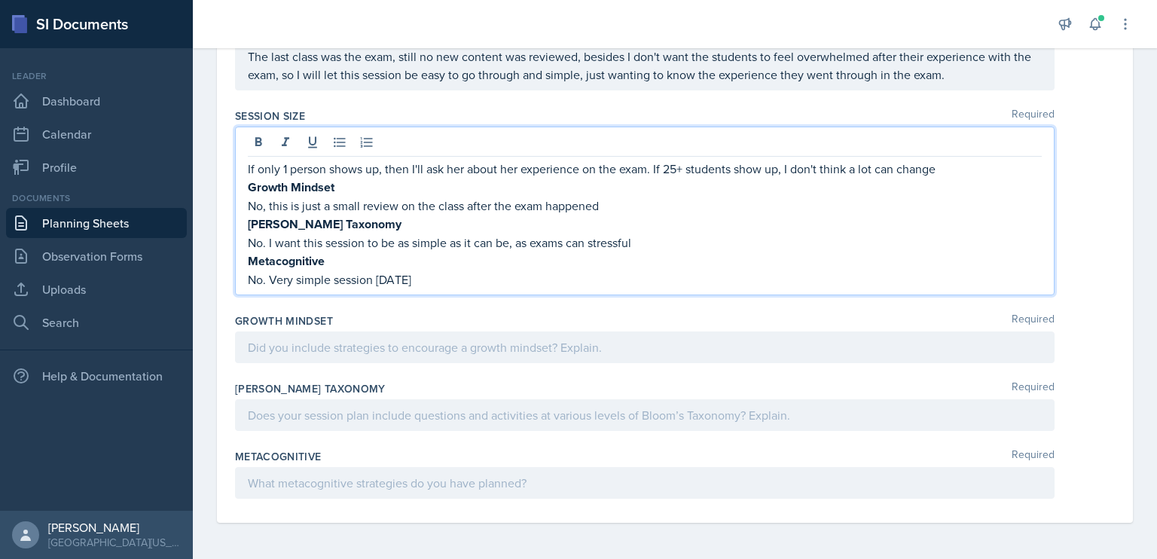
scroll to position [697, 0]
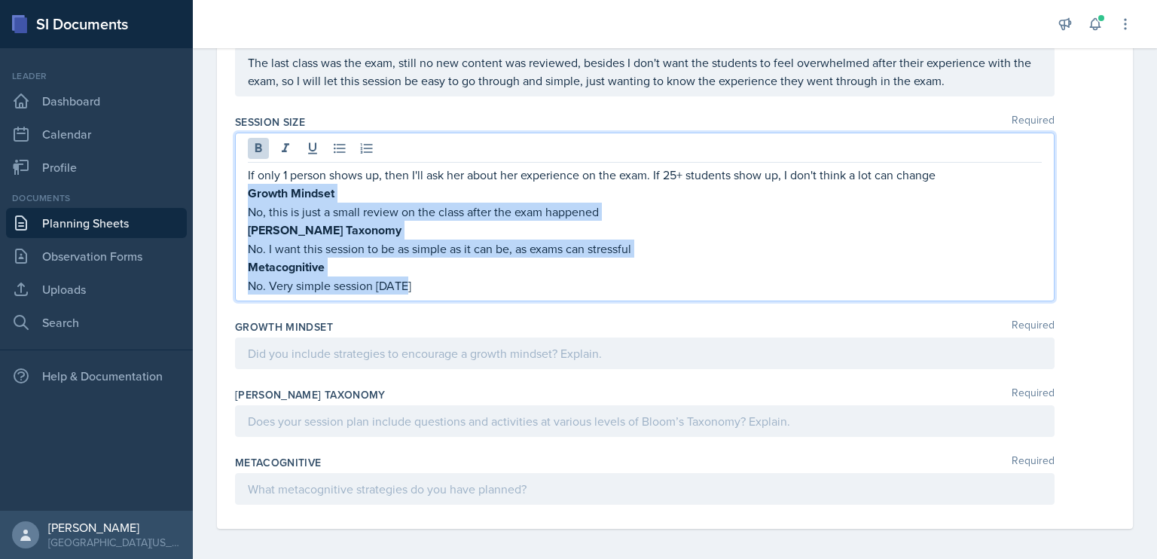
drag, startPoint x: 249, startPoint y: 189, endPoint x: 478, endPoint y: 292, distance: 250.9
click at [478, 292] on div "If only 1 person shows up, then I'll ask her about her experience on the exam. …" at bounding box center [645, 217] width 820 height 169
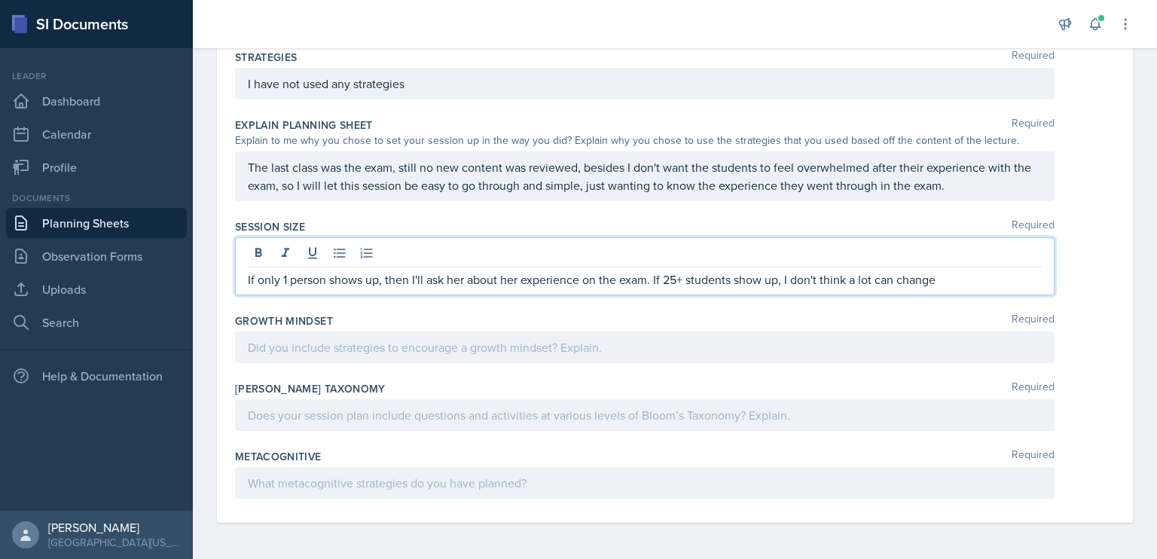
scroll to position [588, 0]
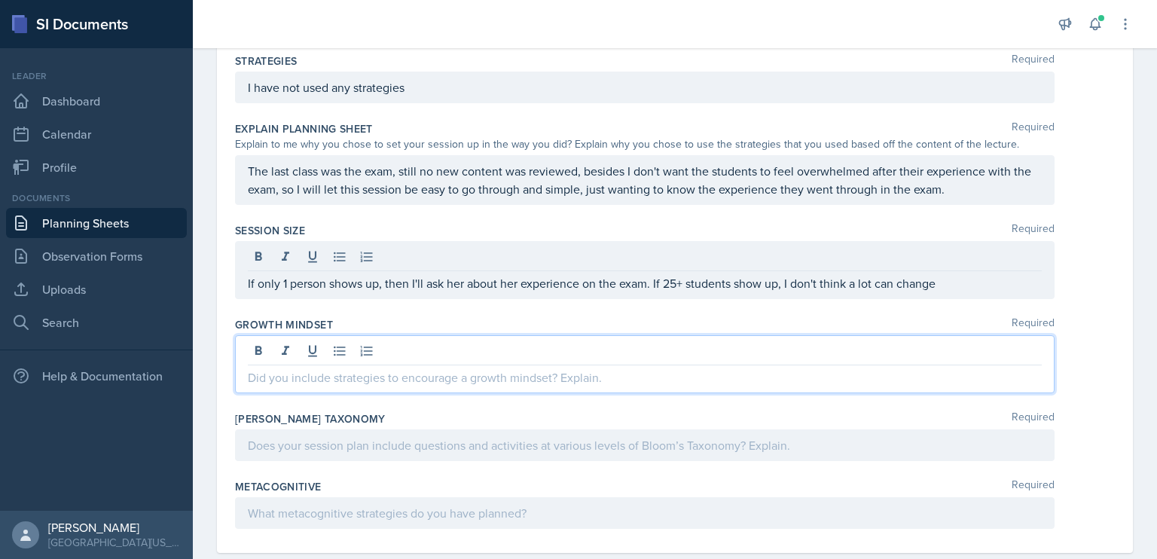
click at [429, 368] on p at bounding box center [645, 377] width 794 height 18
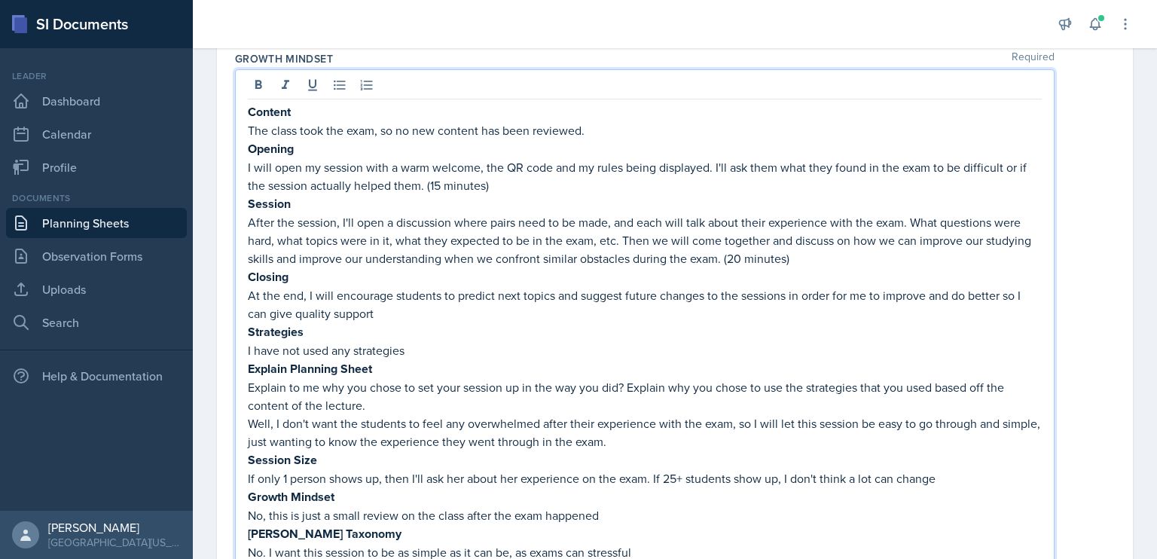
scroll to position [844, 0]
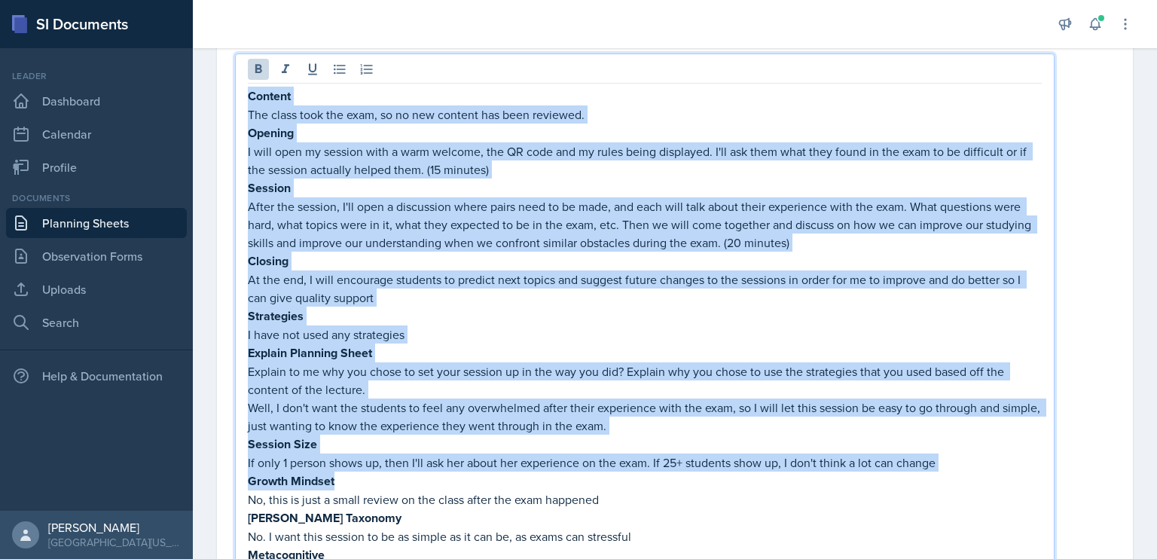
drag, startPoint x: 343, startPoint y: 476, endPoint x: 248, endPoint y: 84, distance: 403.9
click at [248, 87] on div "Content The class took the exam, so no new content has been reviewed. Opening I…" at bounding box center [645, 335] width 794 height 496
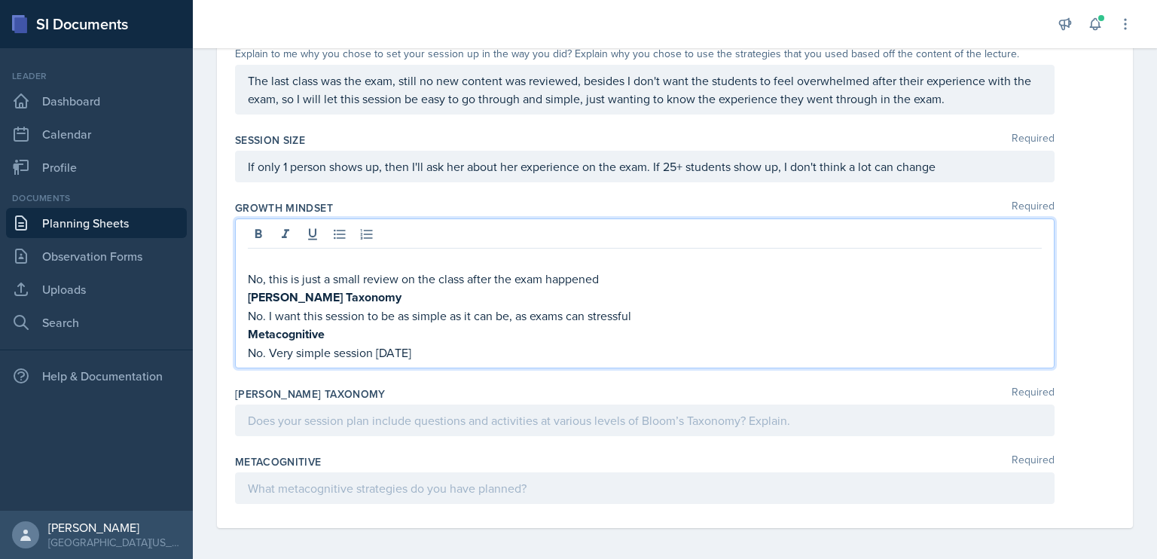
scroll to position [661, 0]
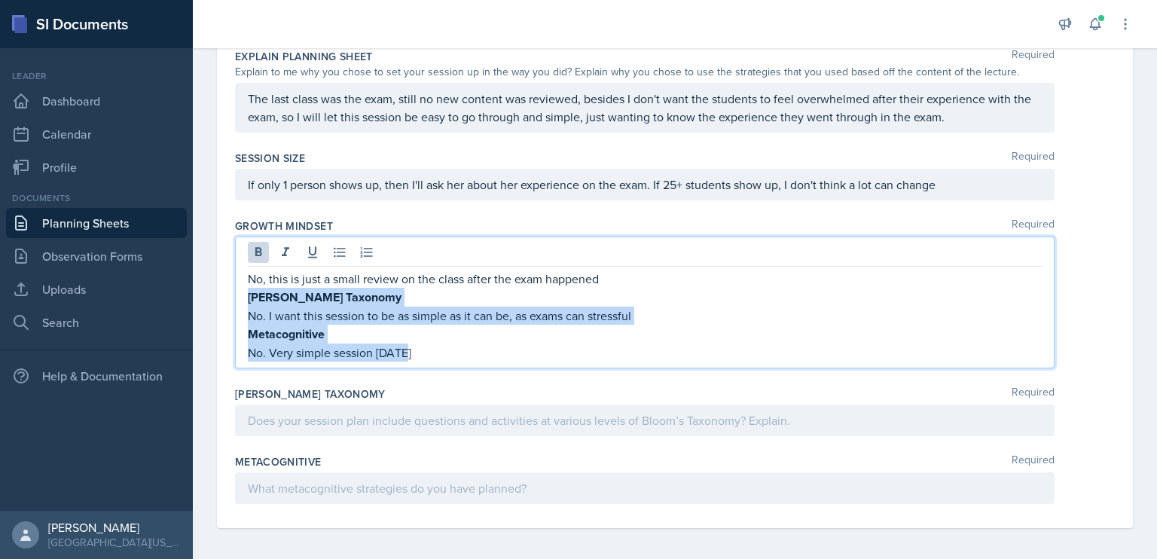
drag, startPoint x: 415, startPoint y: 348, endPoint x: 249, endPoint y: 298, distance: 173.8
click at [249, 298] on div "No, this is just a small review on the class after the exam happened [PERSON_NA…" at bounding box center [645, 316] width 794 height 92
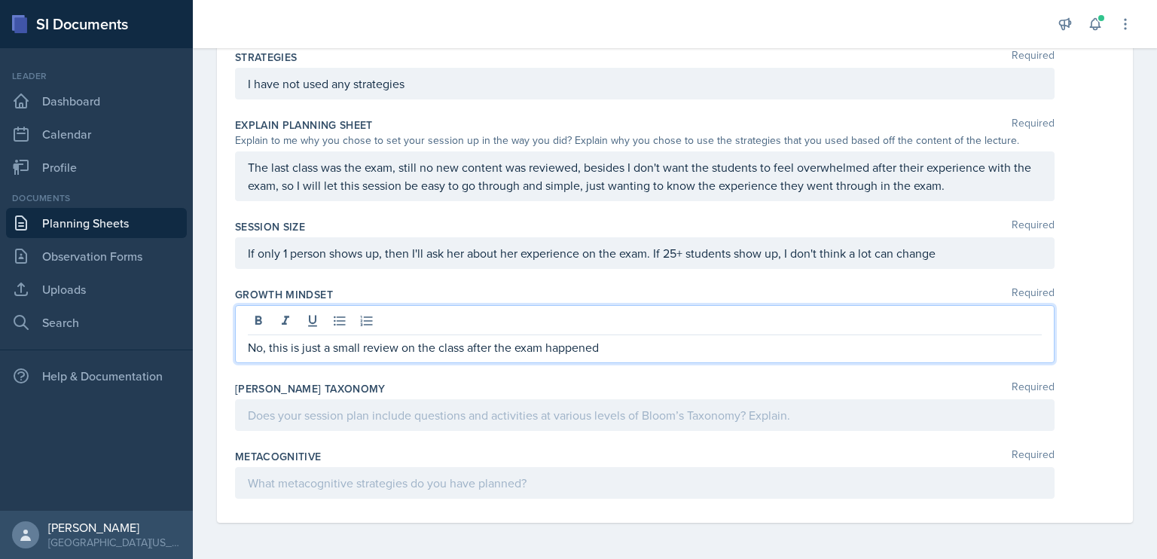
scroll to position [588, 0]
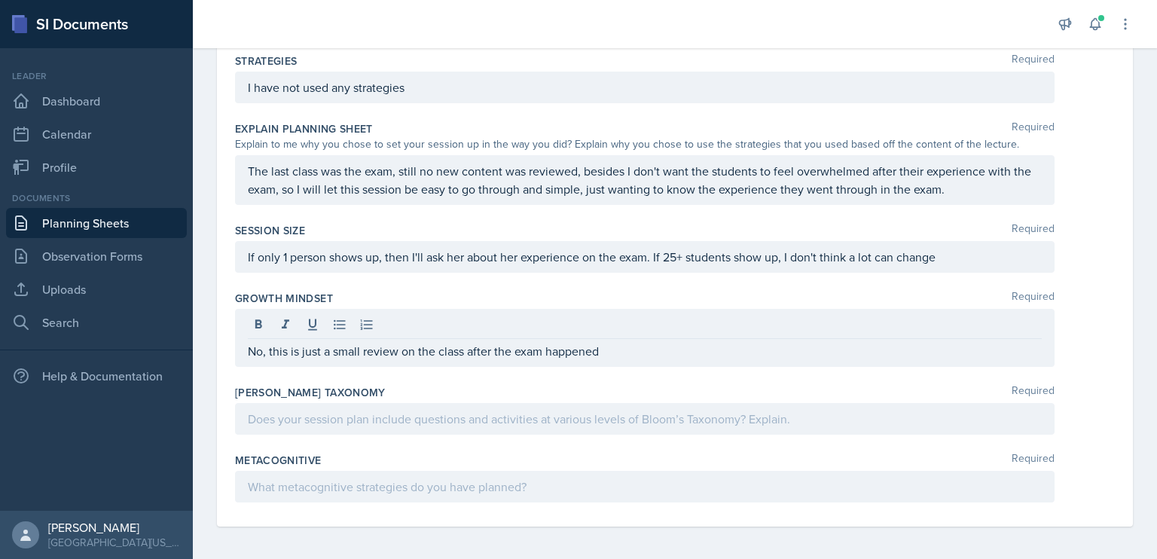
click at [277, 405] on div at bounding box center [645, 419] width 820 height 32
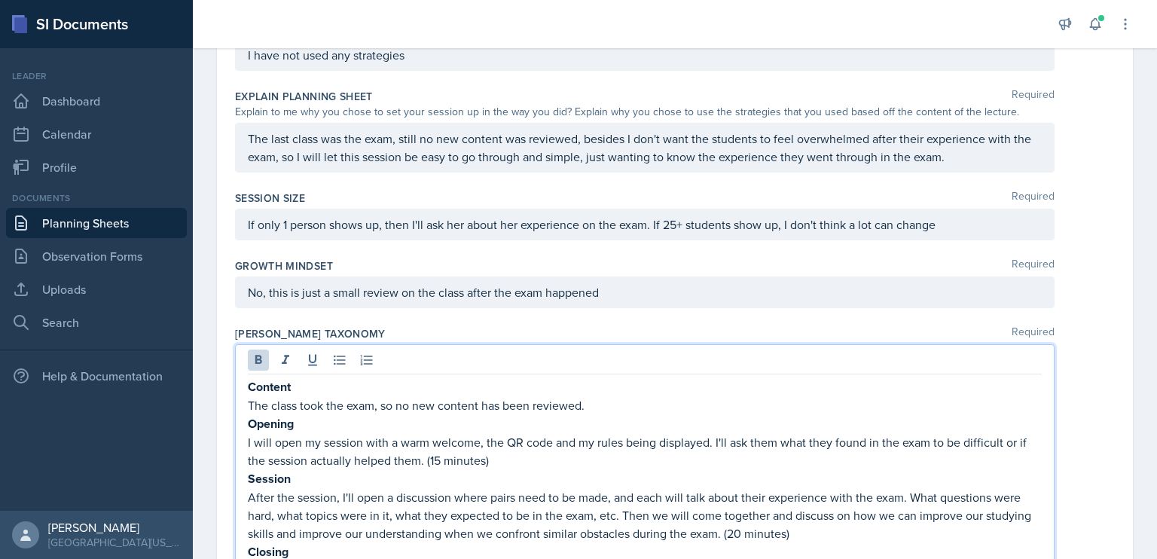
scroll to position [651, 0]
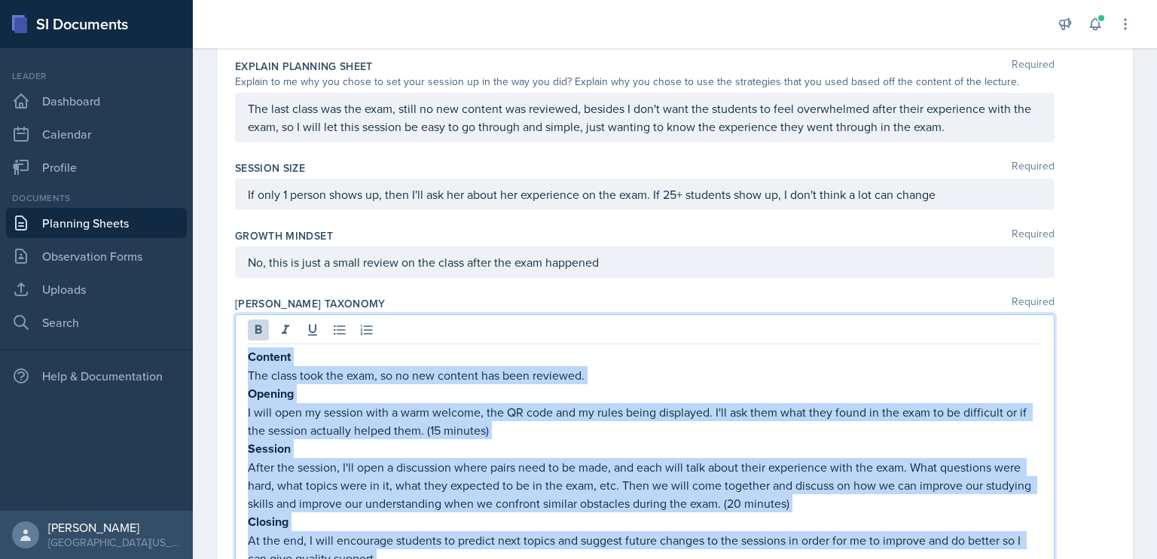
drag, startPoint x: 359, startPoint y: 493, endPoint x: 249, endPoint y: 352, distance: 178.3
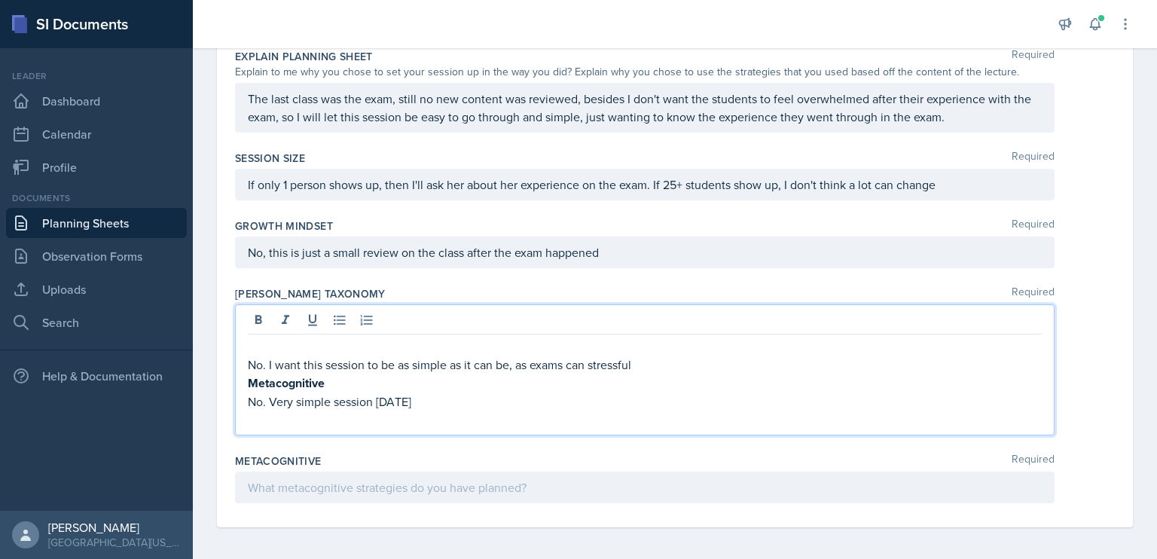
scroll to position [643, 0]
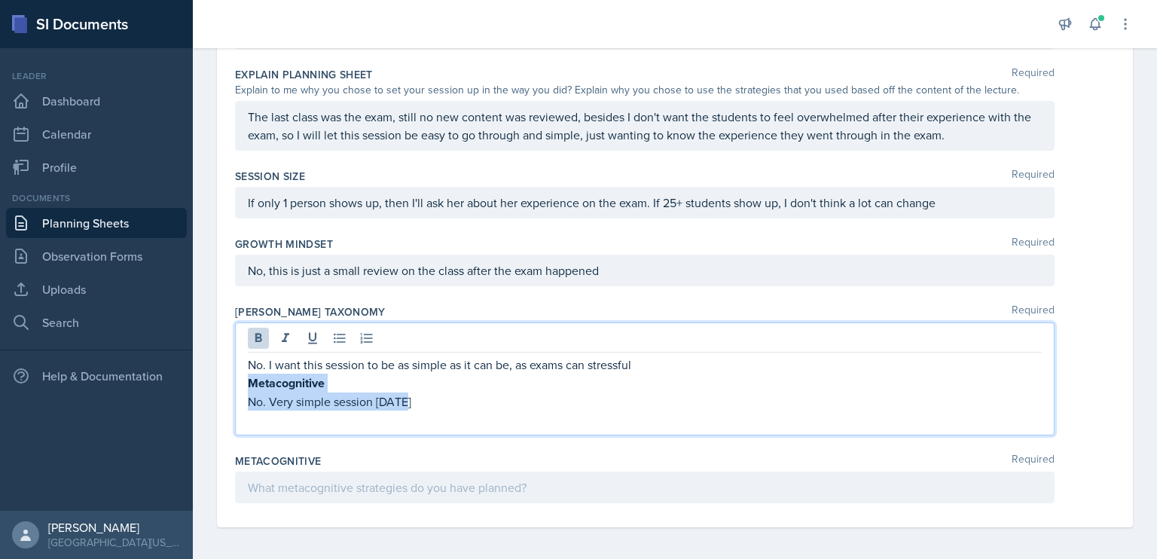
drag, startPoint x: 251, startPoint y: 376, endPoint x: 445, endPoint y: 405, distance: 196.5
click at [445, 405] on div "No. I want this session to be as simple as it can be, as exams can stressful Me…" at bounding box center [645, 392] width 794 height 73
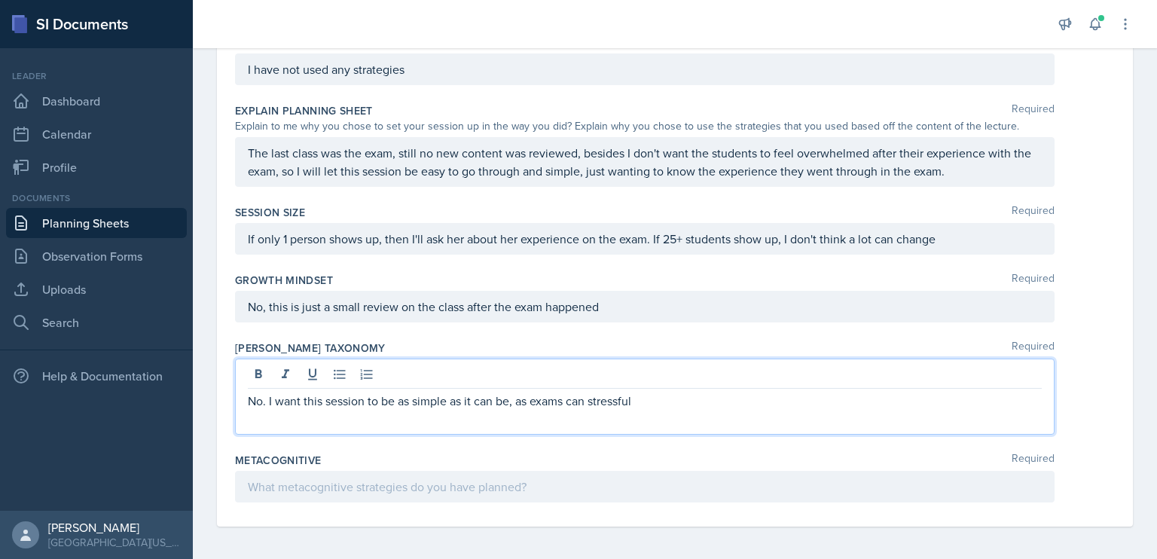
scroll to position [588, 0]
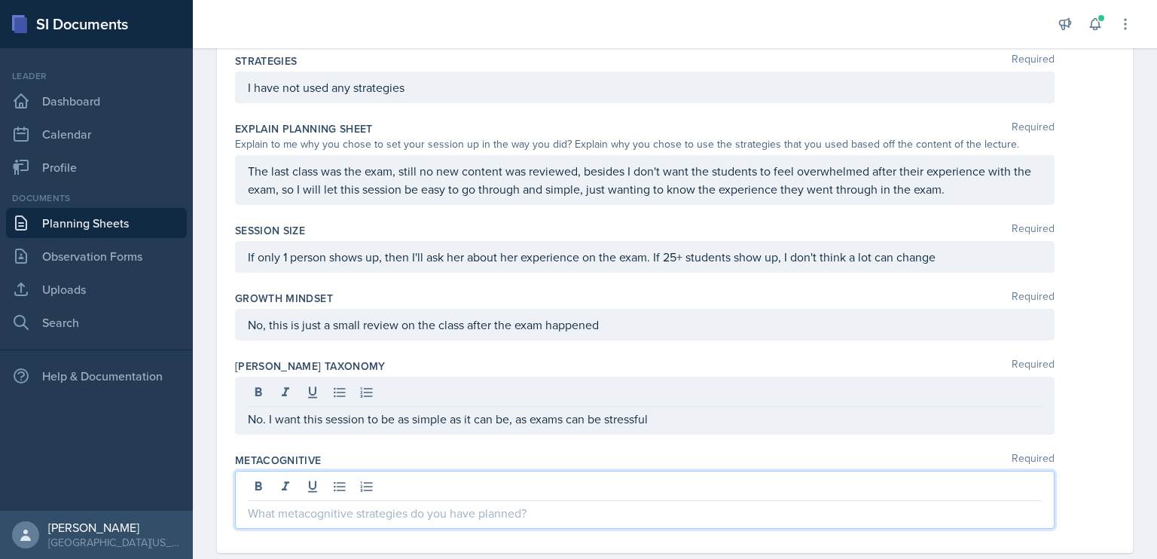
click at [538, 504] on p at bounding box center [645, 513] width 794 height 18
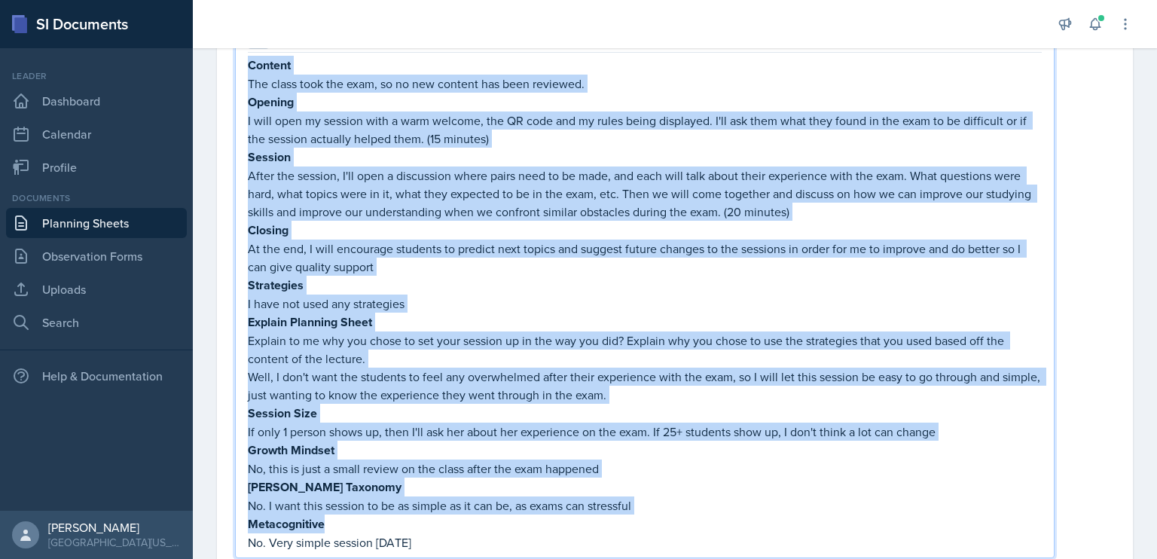
scroll to position [1010, 0]
drag, startPoint x: 338, startPoint y: 505, endPoint x: 244, endPoint y: 64, distance: 450.7
click at [244, 64] on div "Content The class took the exam, so no new content has been reviewed. Opening I…" at bounding box center [645, 291] width 820 height 536
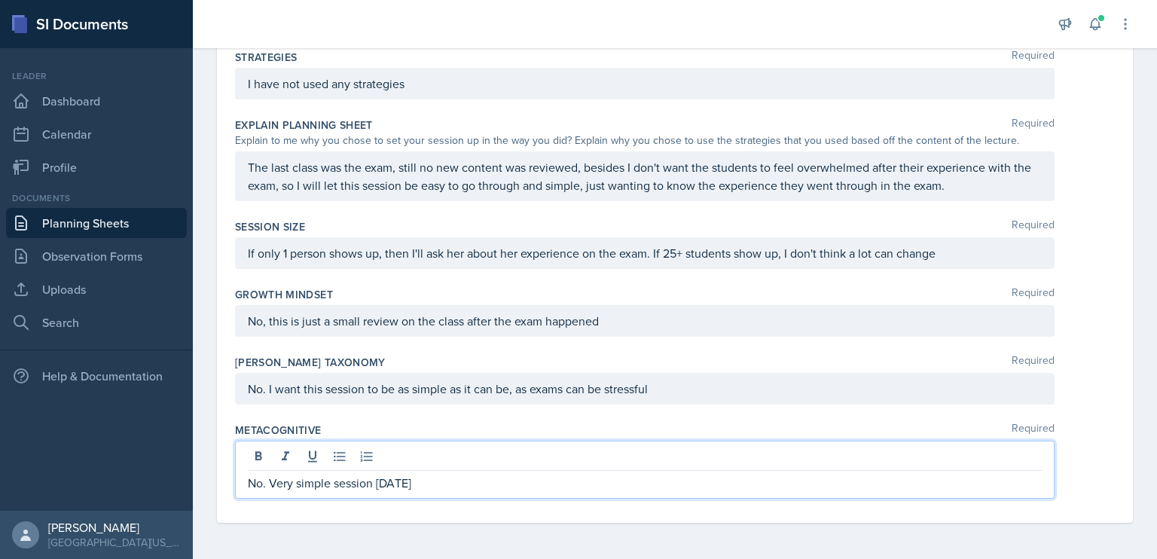
scroll to position [588, 0]
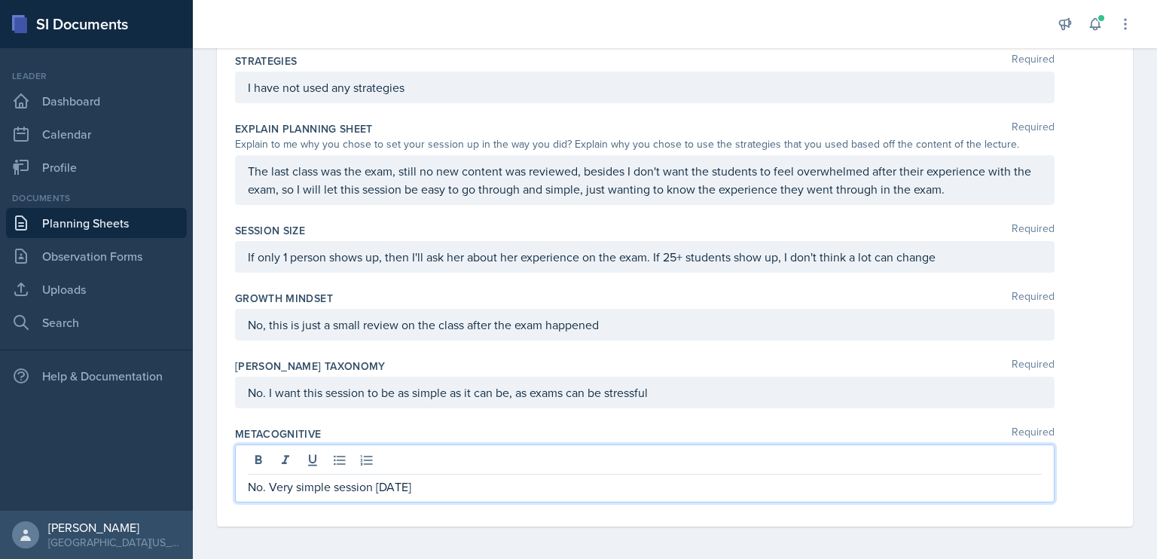
click at [472, 482] on p "No. Very simple session [DATE]" at bounding box center [645, 487] width 794 height 18
click at [465, 426] on div "Metacognitive Required" at bounding box center [675, 433] width 880 height 15
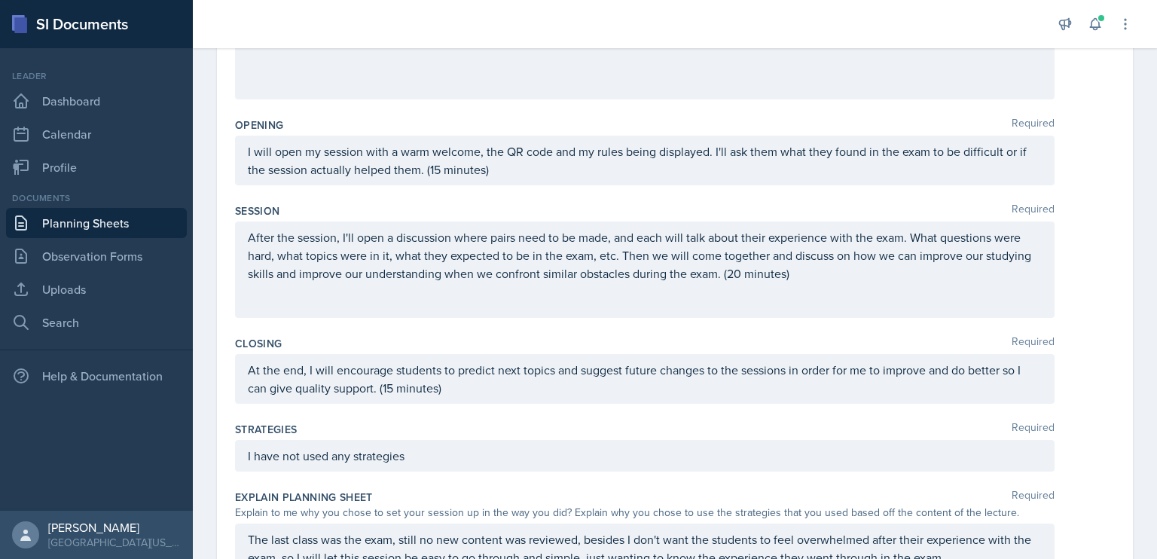
scroll to position [0, 0]
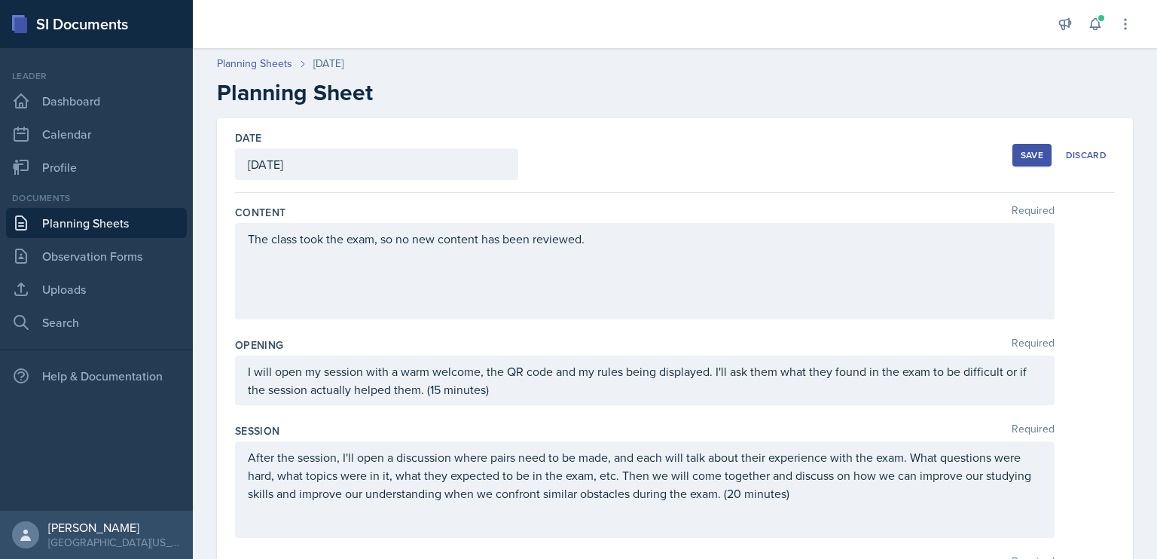
click at [389, 297] on div "The class took the exam, so no new content has been reviewed." at bounding box center [645, 271] width 820 height 96
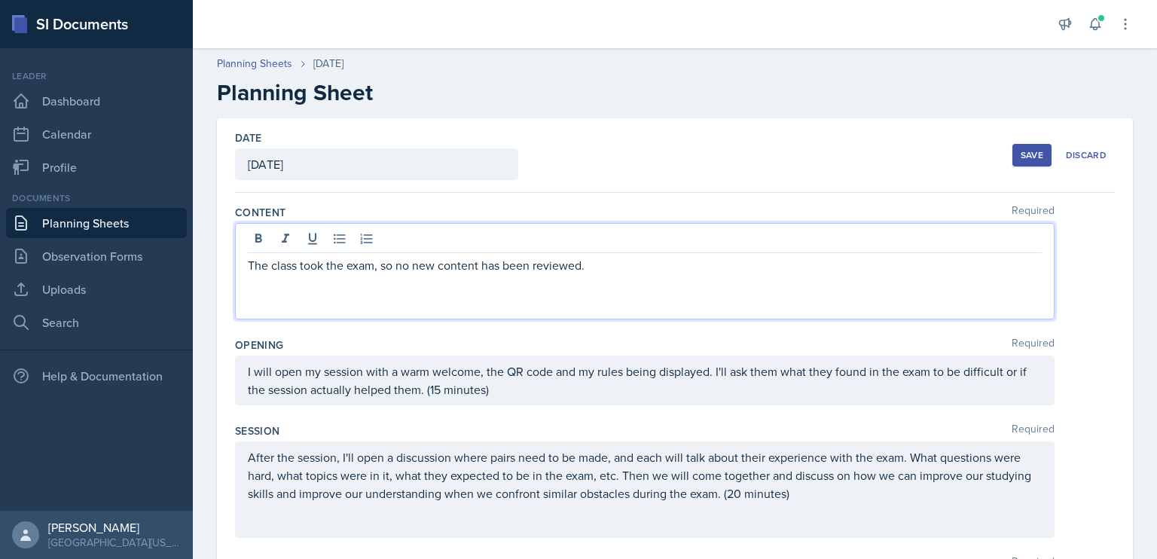
click at [1022, 160] on div "Save" at bounding box center [1032, 155] width 23 height 12
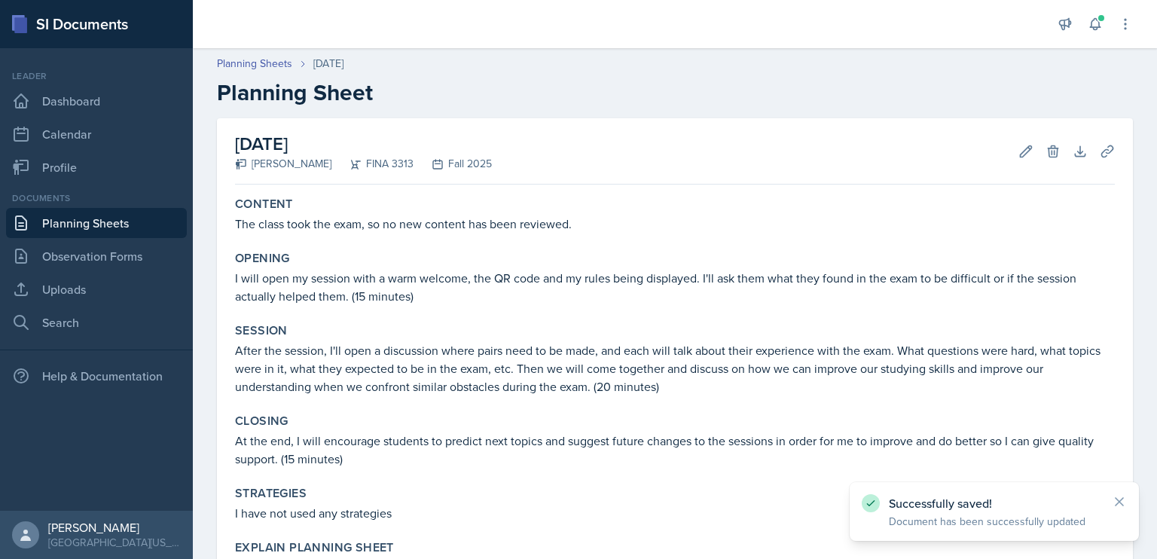
scroll to position [371, 0]
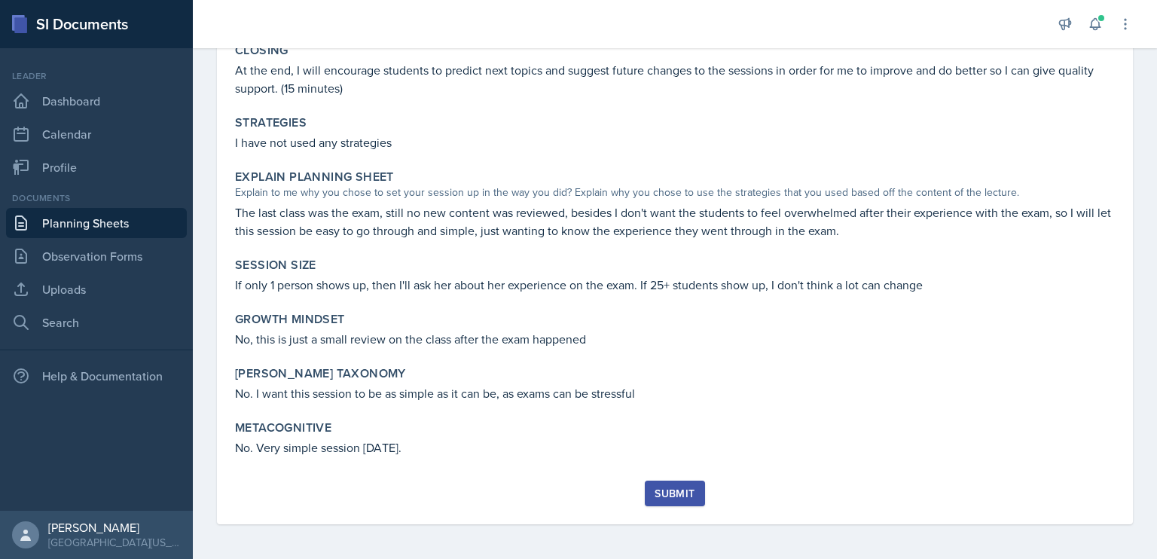
click at [674, 489] on div "Submit" at bounding box center [675, 493] width 40 height 12
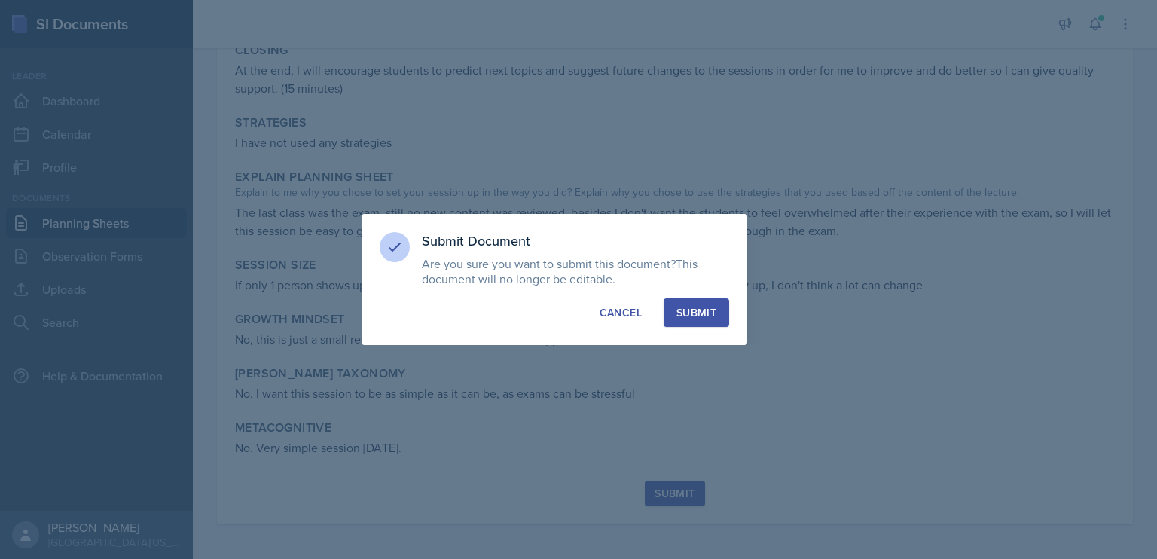
click at [704, 301] on button "Submit" at bounding box center [697, 312] width 66 height 29
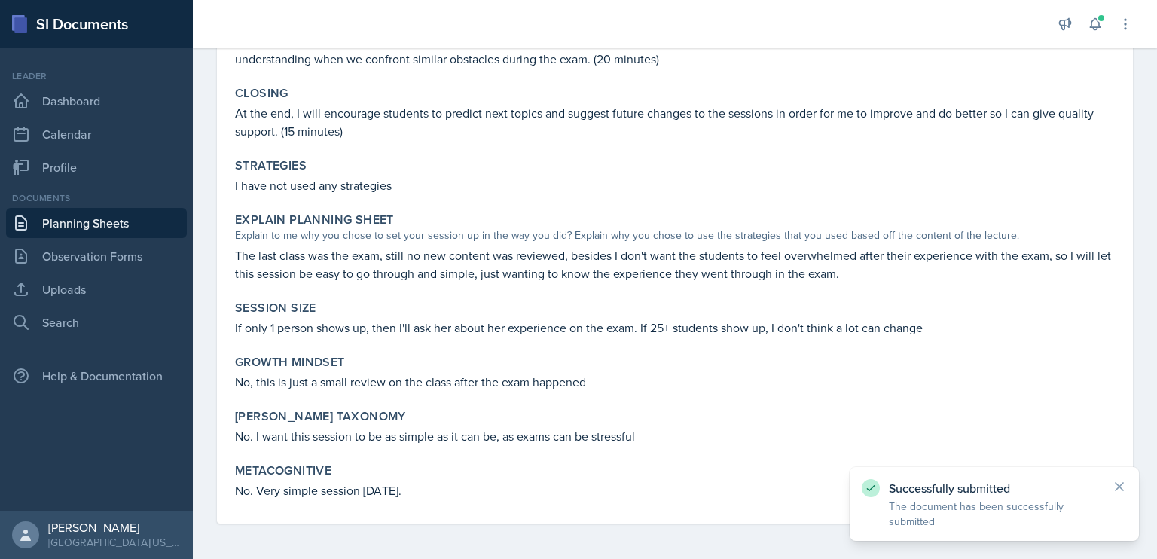
scroll to position [0, 0]
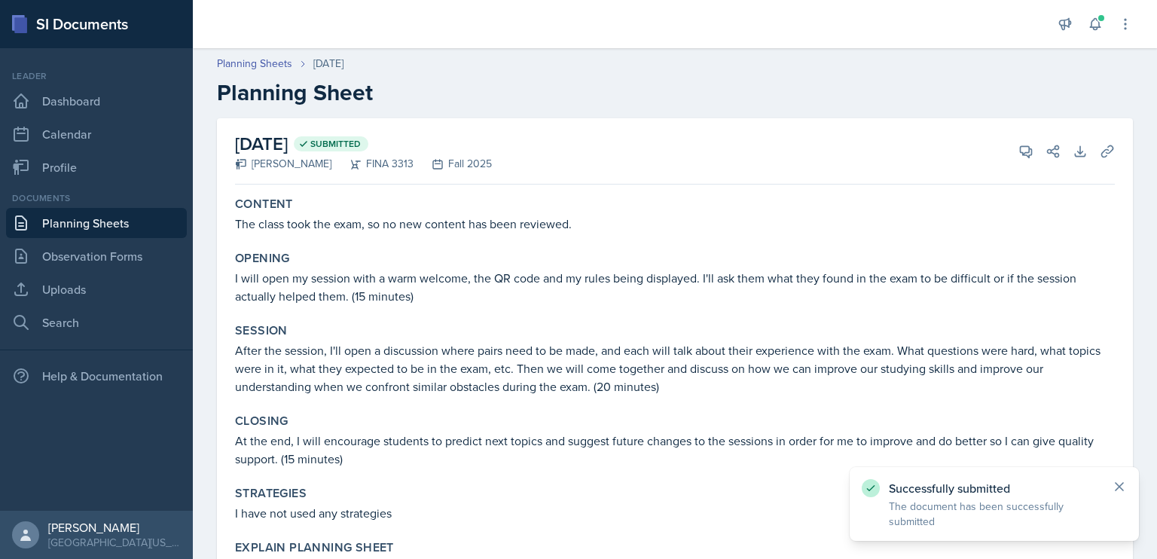
click at [1121, 487] on icon at bounding box center [1119, 486] width 15 height 15
